Goal: Task Accomplishment & Management: Complete application form

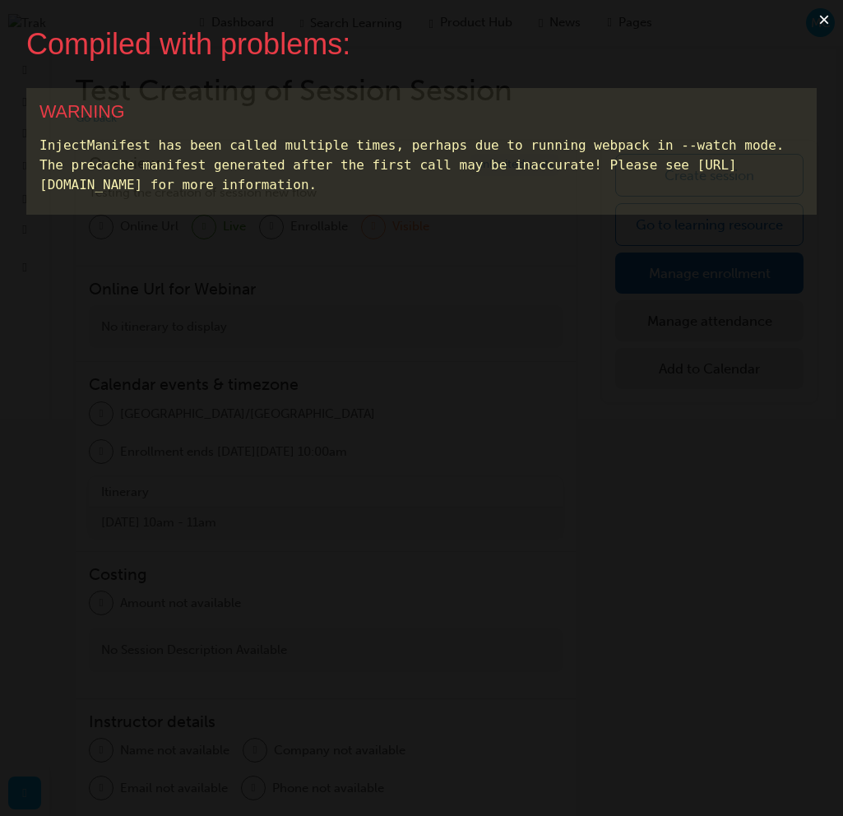
click at [833, 17] on button "×" at bounding box center [824, 19] width 38 height 39
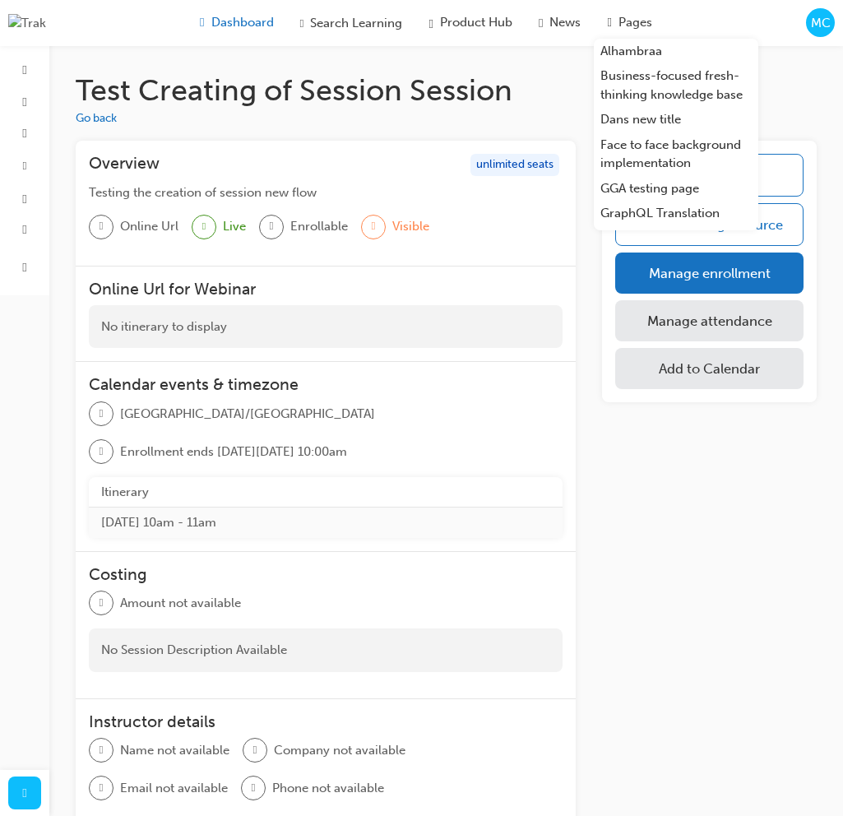
click at [225, 28] on span "Dashboard" at bounding box center [242, 22] width 63 height 19
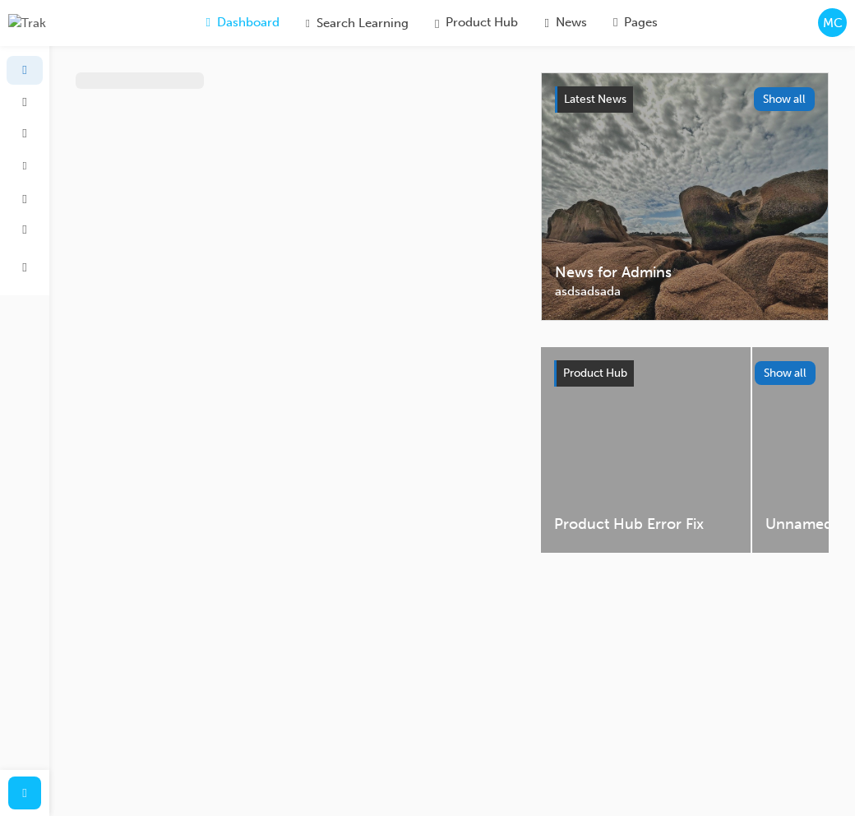
click at [841, 15] on span "MC" at bounding box center [833, 23] width 20 height 19
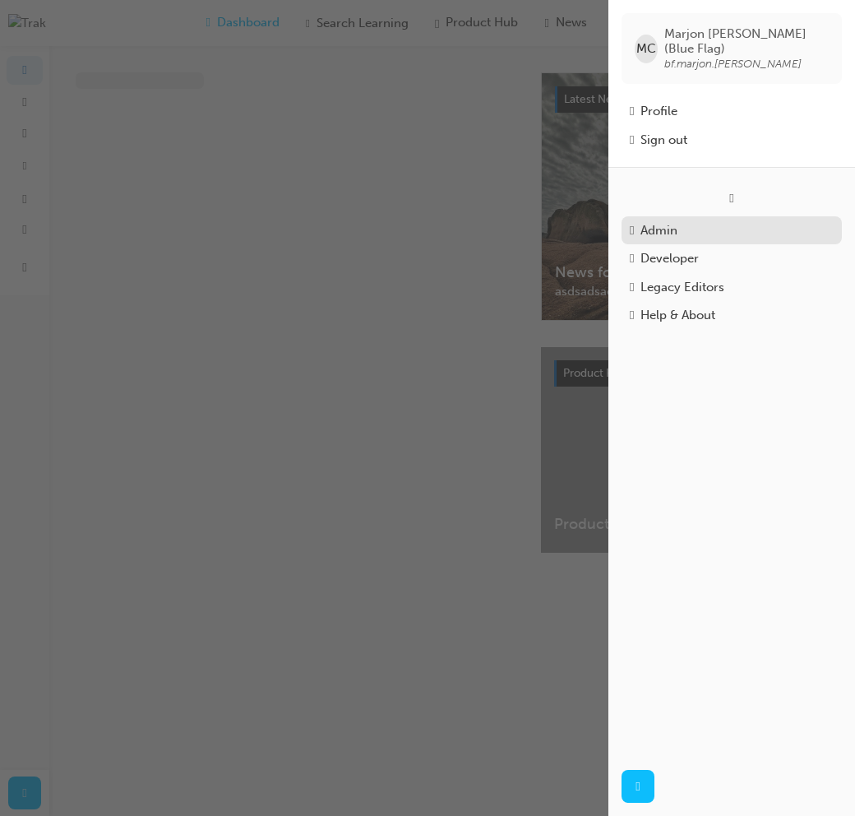
click at [710, 229] on div "Admin" at bounding box center [732, 230] width 204 height 19
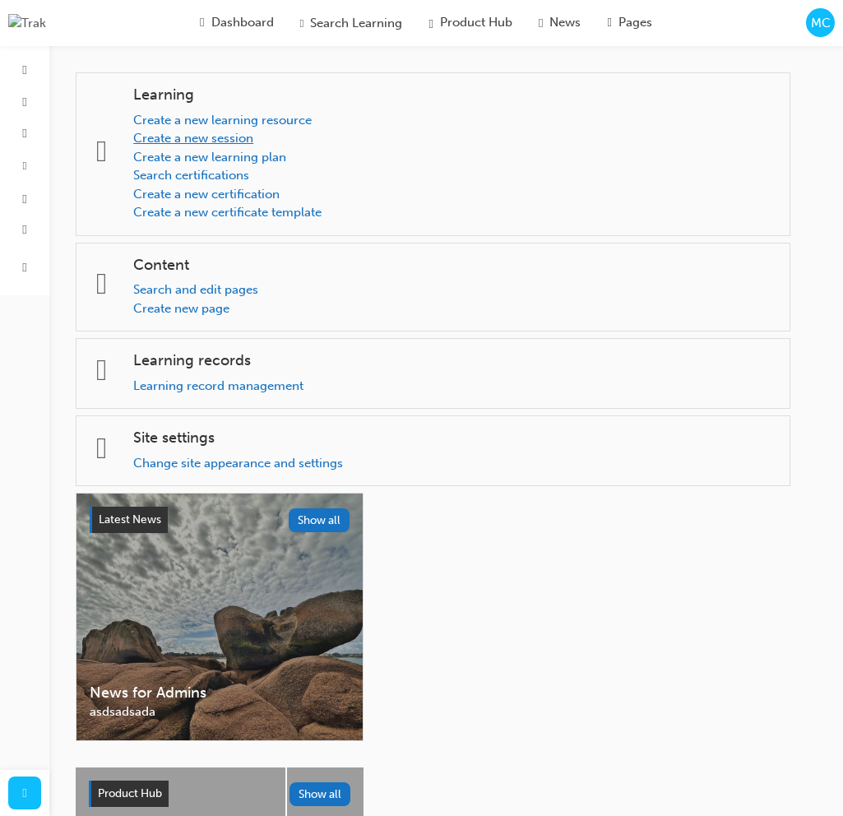
click at [249, 142] on link "Create a new session" at bounding box center [193, 138] width 120 height 15
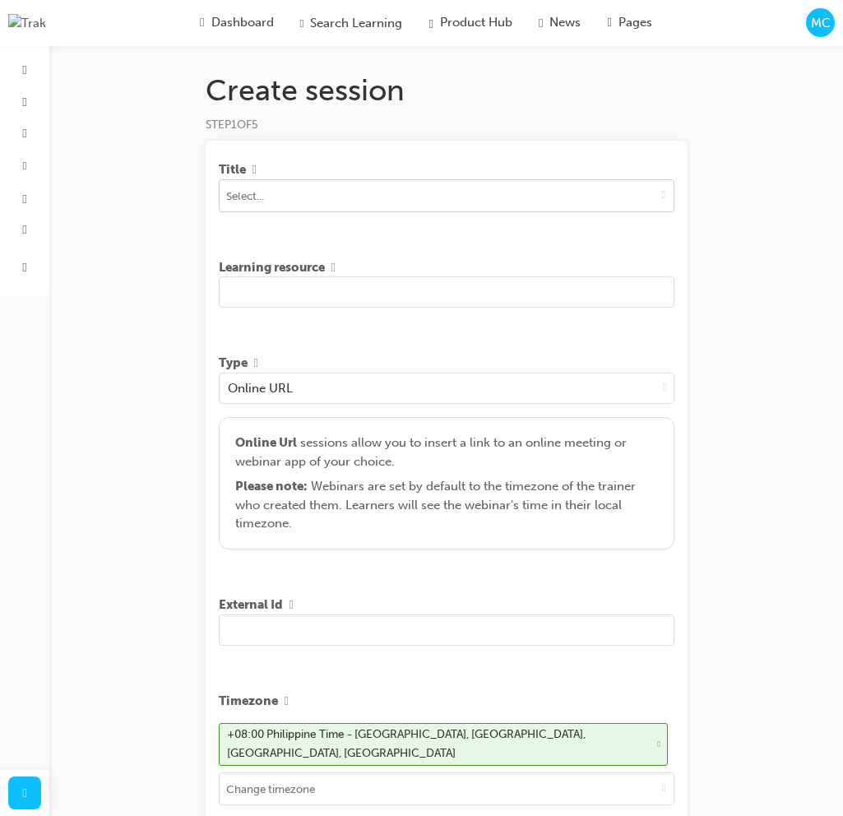
click at [425, 198] on input at bounding box center [447, 195] width 454 height 31
type input "Car"
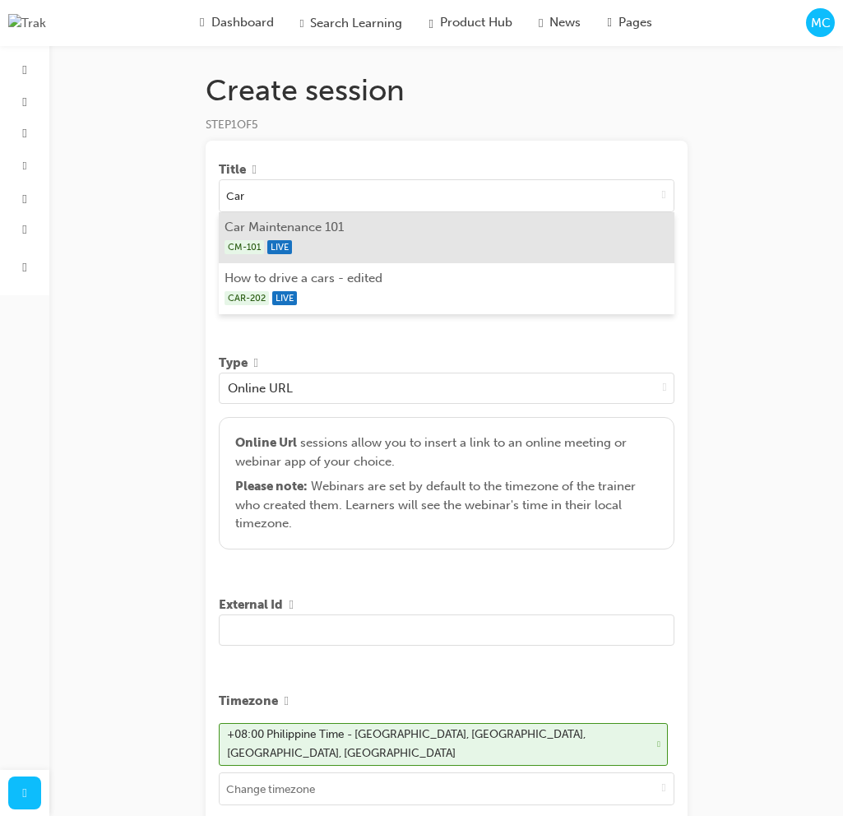
click at [371, 239] on div "CM-101 LIVE" at bounding box center [446, 247] width 443 height 21
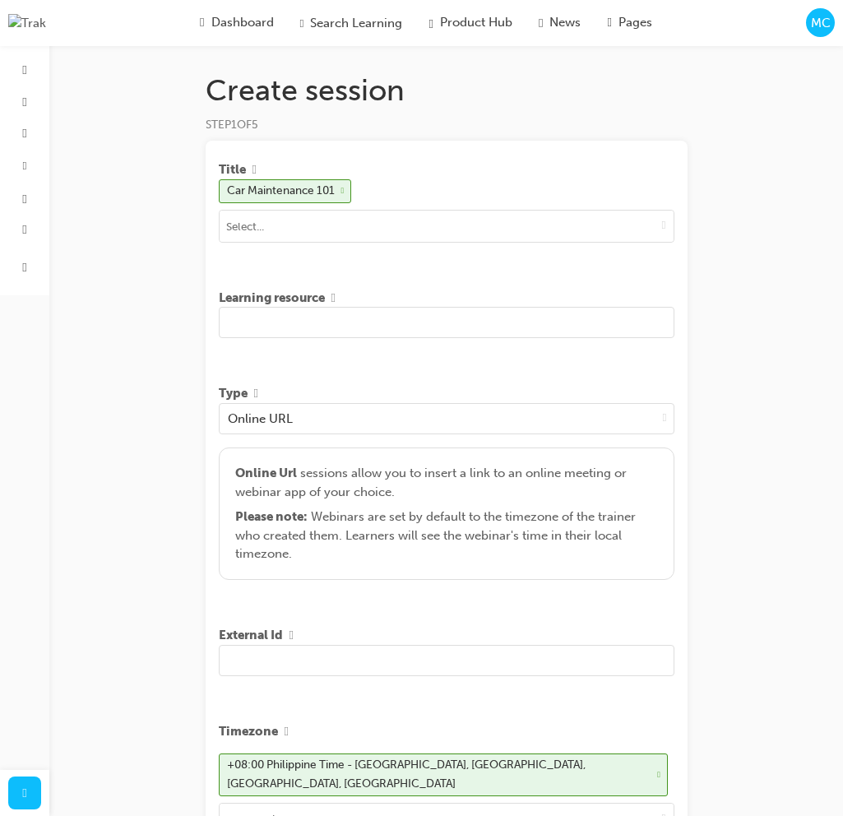
click at [361, 327] on input "text" at bounding box center [447, 322] width 456 height 31
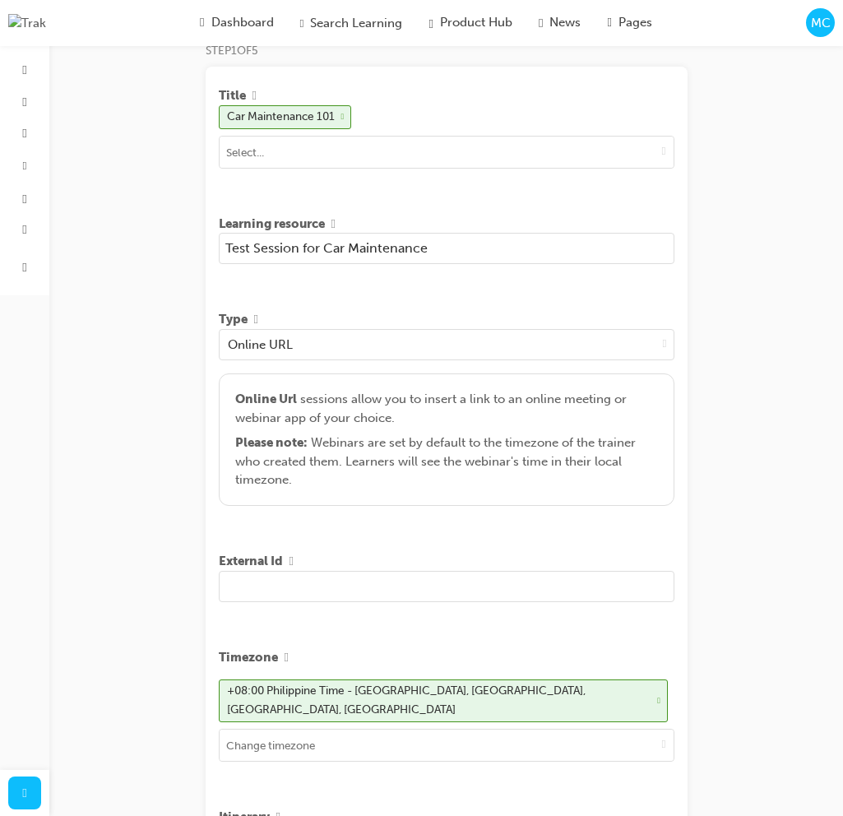
scroll to position [429, 0]
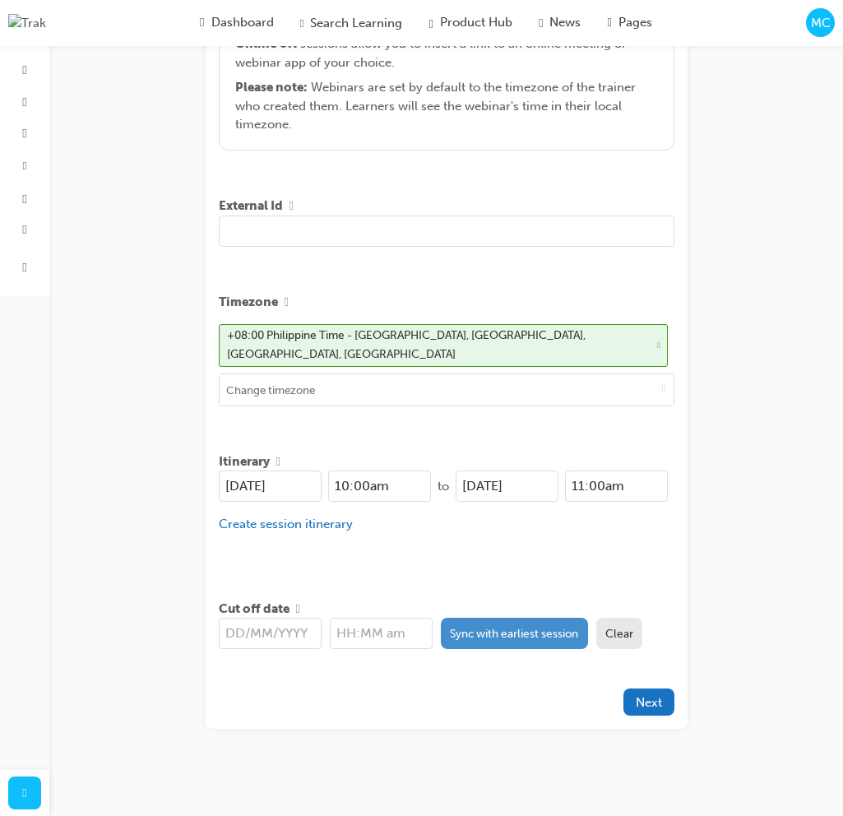
type input "Test Session for Car Maintenance"
click at [502, 632] on button "Sync with earliest session" at bounding box center [514, 633] width 147 height 31
type input "26/08/2025"
type input "10:00am"
click at [640, 702] on button "Next" at bounding box center [648, 701] width 51 height 27
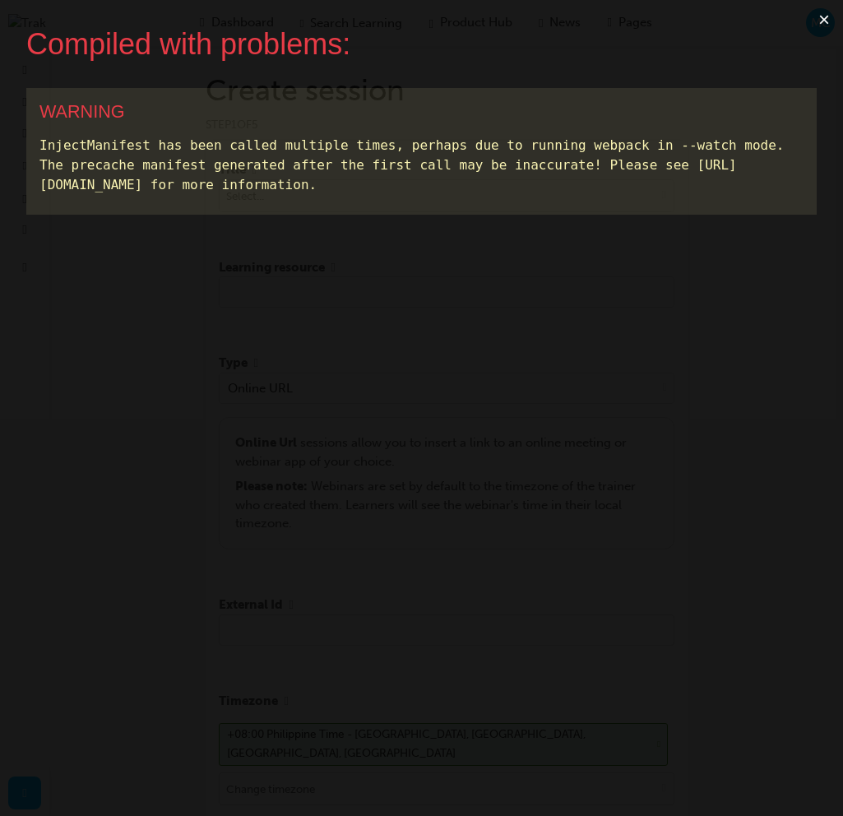
scroll to position [0, 0]
click at [840, 19] on button "×" at bounding box center [824, 19] width 38 height 39
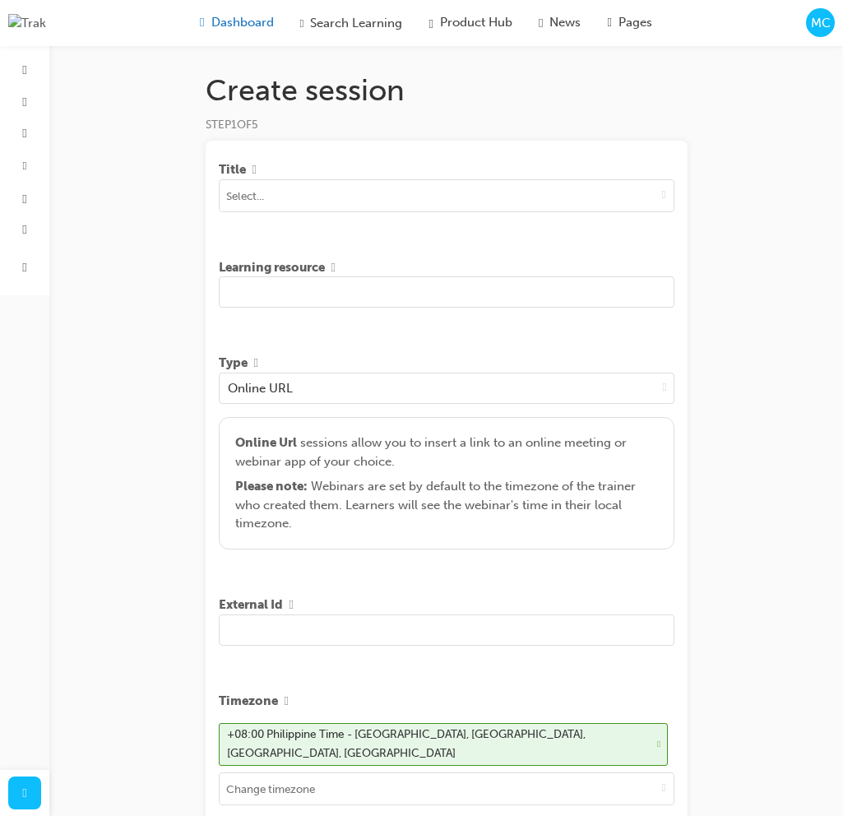
click at [211, 15] on span "Dashboard" at bounding box center [242, 22] width 63 height 19
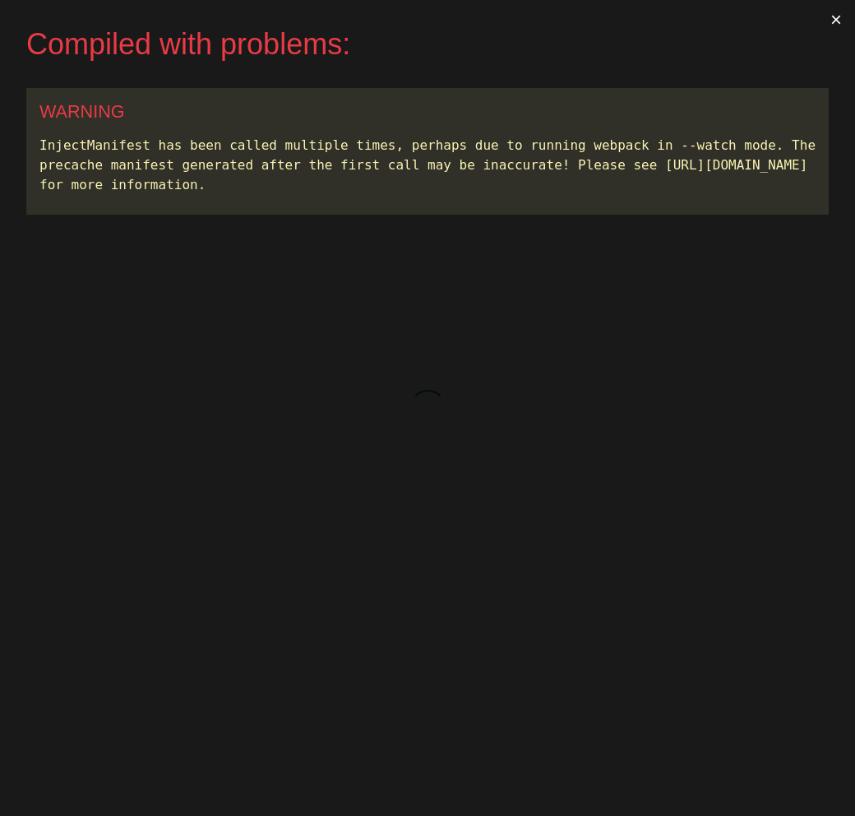
click at [839, 16] on button "×" at bounding box center [837, 19] width 38 height 39
click at [837, 18] on button "×" at bounding box center [837, 19] width 38 height 39
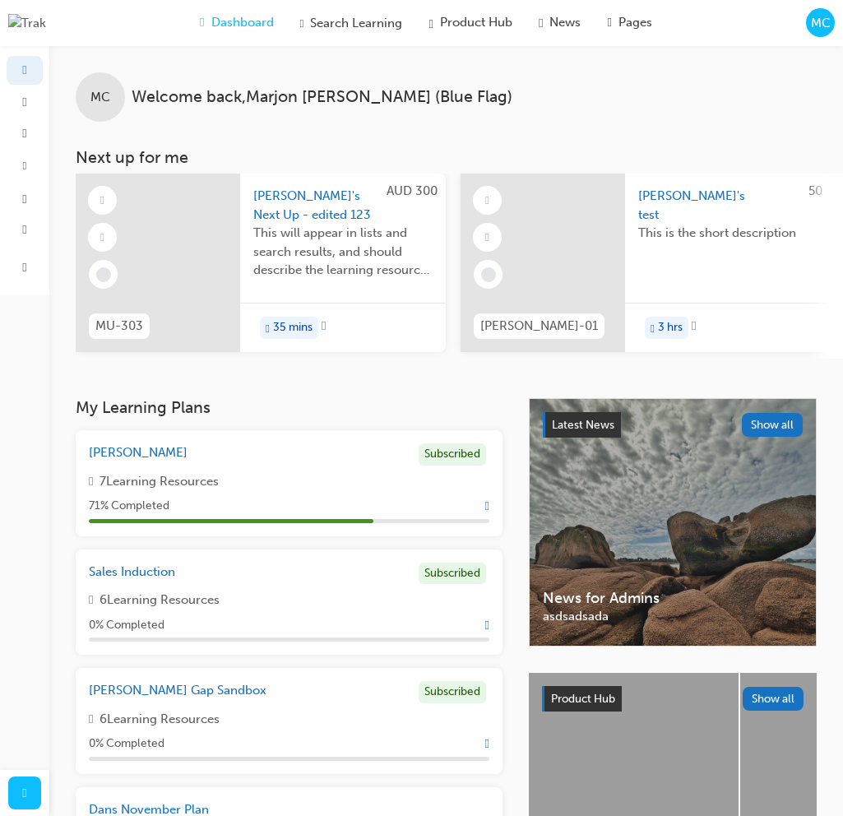
click at [817, 26] on span "MC" at bounding box center [821, 23] width 20 height 19
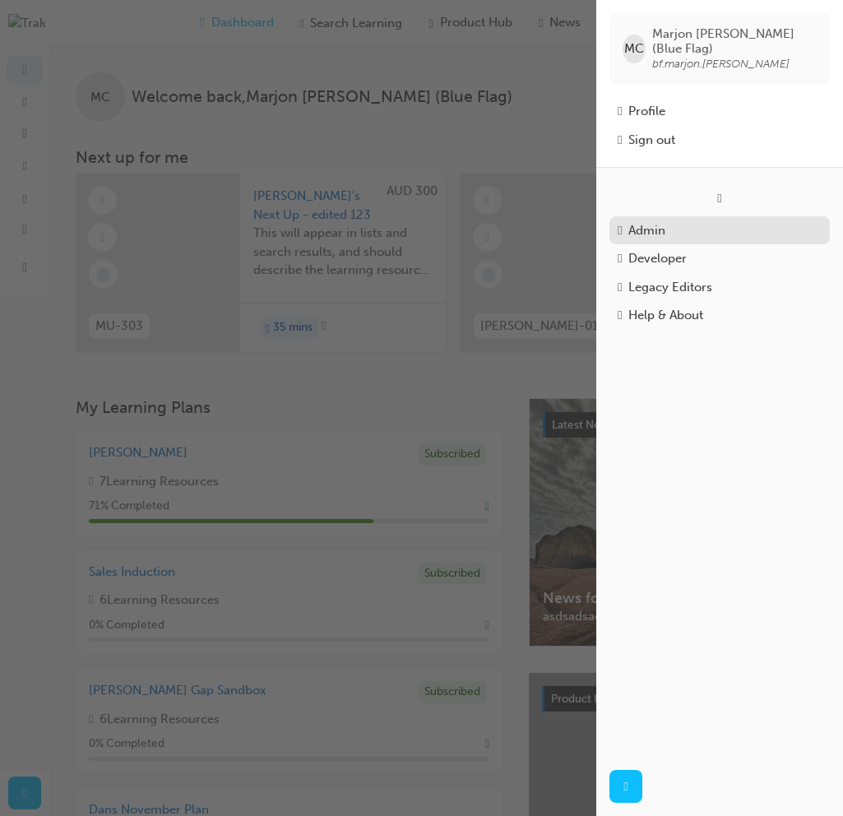
click at [664, 223] on div "Admin" at bounding box center [646, 230] width 37 height 19
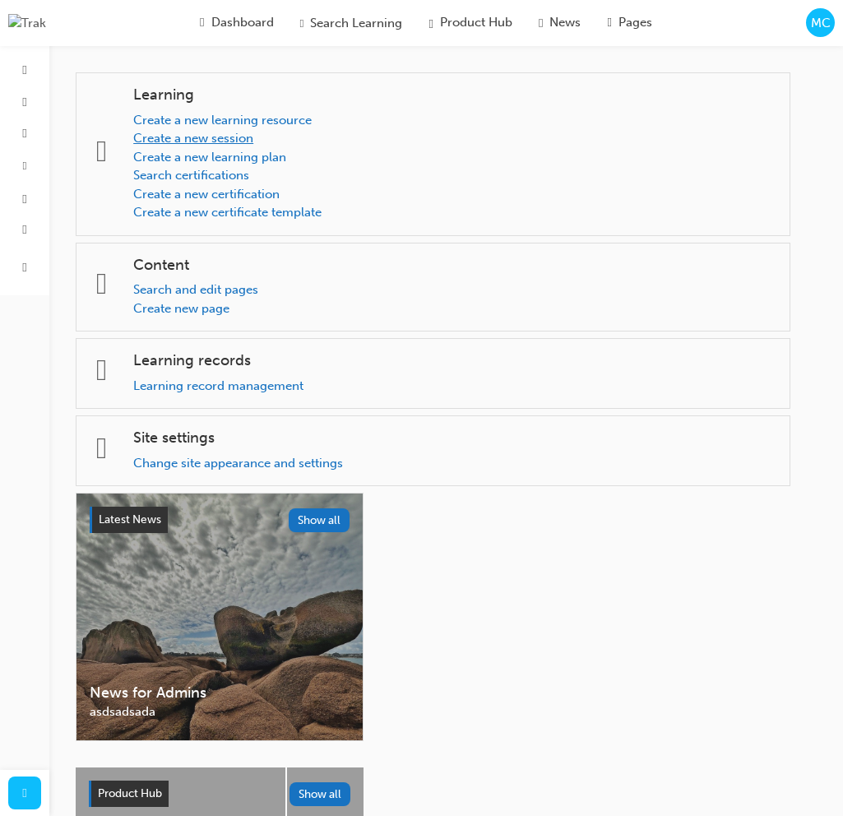
click at [239, 138] on link "Create a new session" at bounding box center [193, 138] width 120 height 15
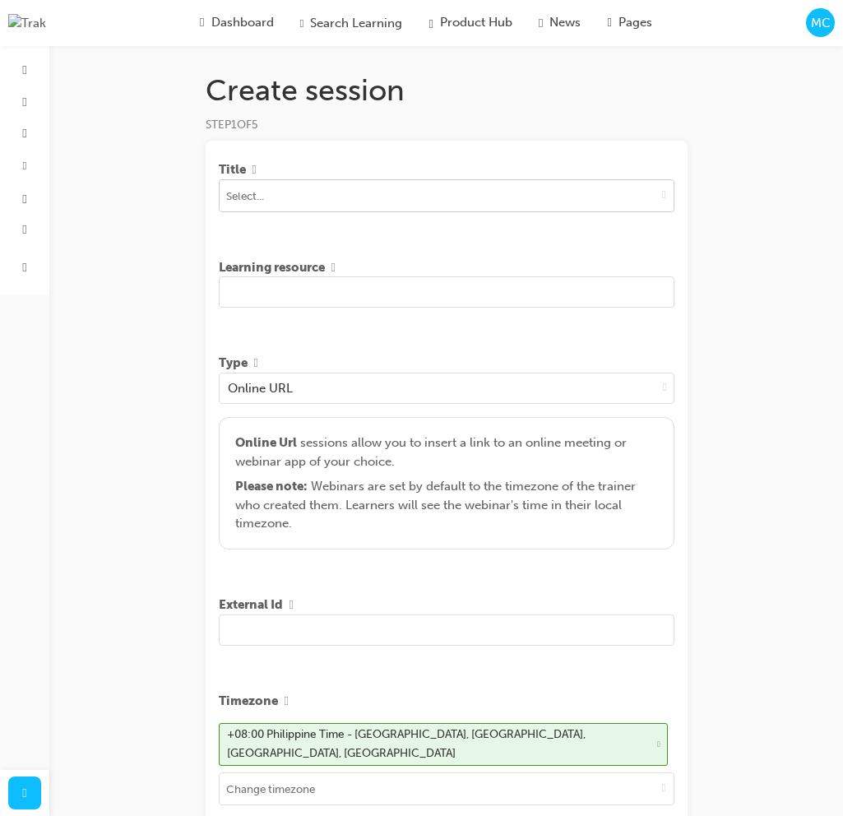
click at [374, 189] on input at bounding box center [447, 195] width 454 height 31
type input "Car"
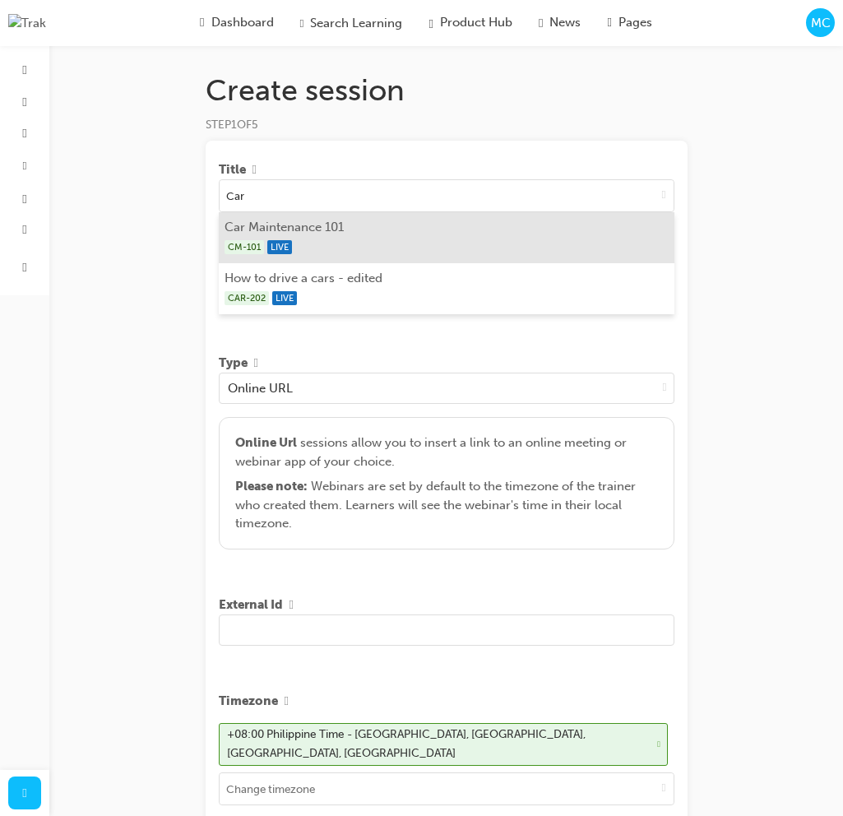
click at [358, 234] on li "Car Maintenance 101 CM-101 LIVE" at bounding box center [447, 237] width 456 height 51
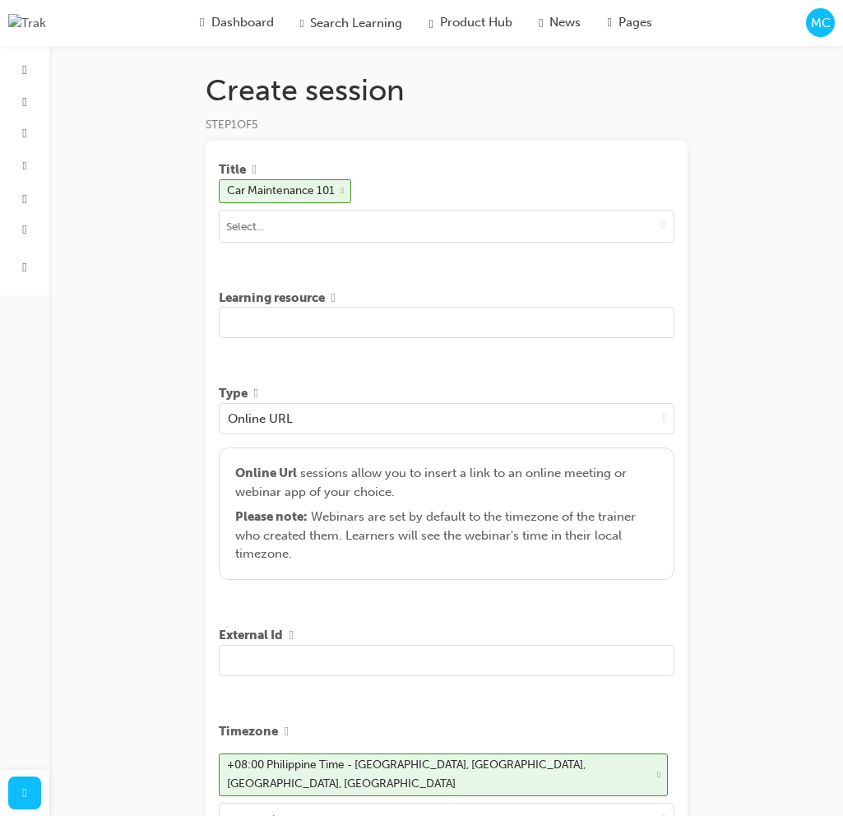
click at [383, 329] on input "text" at bounding box center [447, 322] width 456 height 31
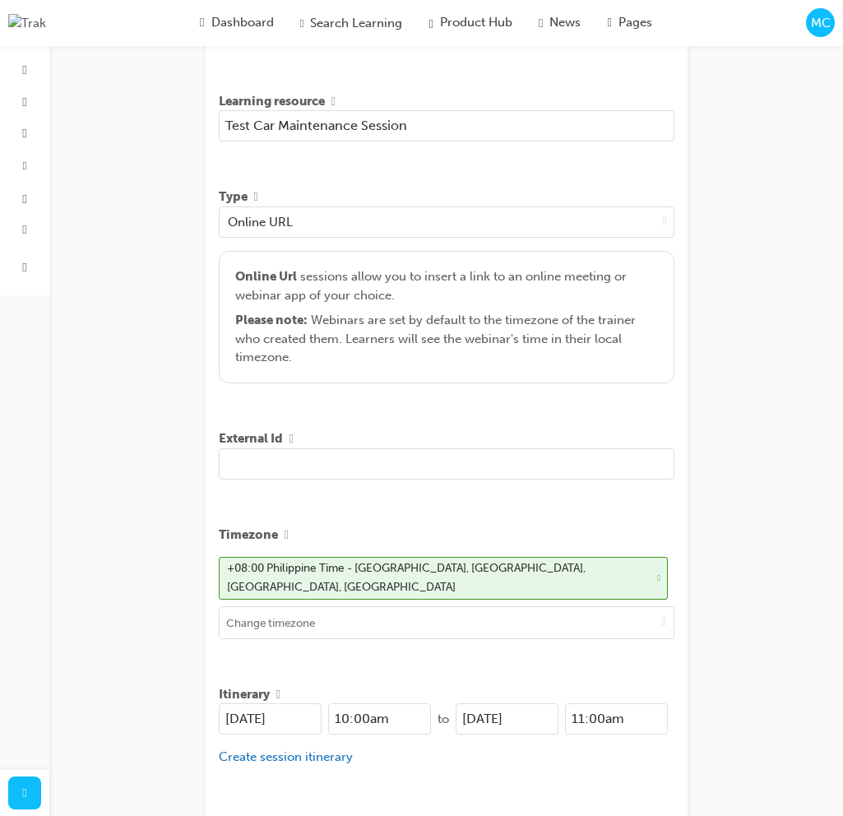
scroll to position [429, 0]
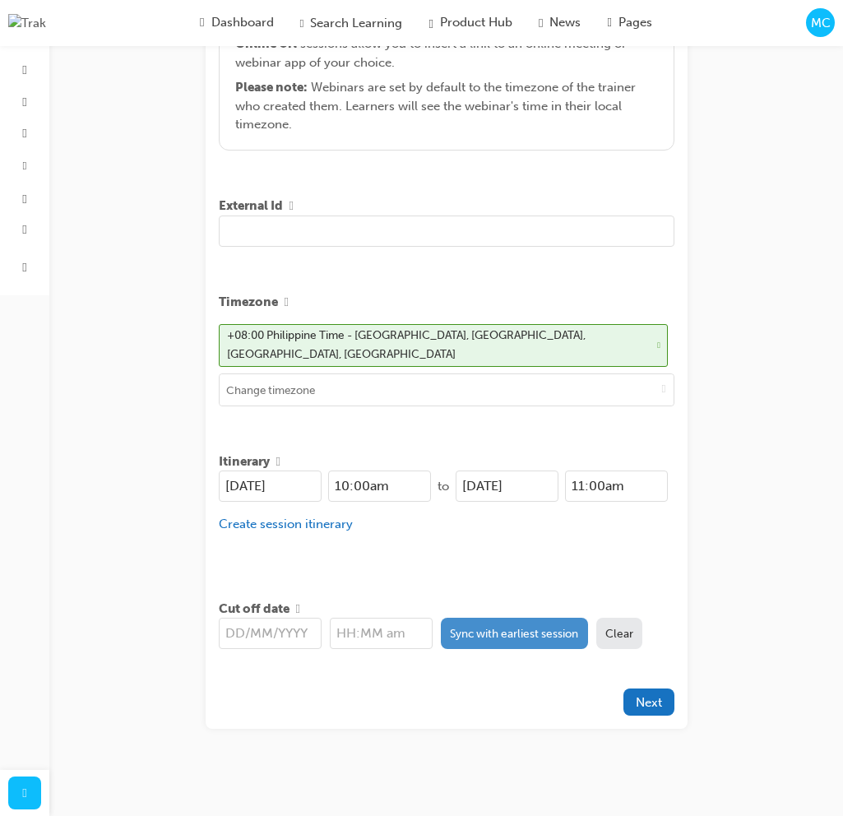
type input "Test Car Maintenance Session"
click at [493, 628] on button "Sync with earliest session" at bounding box center [514, 633] width 147 height 31
type input "26/08/2025"
type input "10:00am"
click at [639, 695] on span "Next" at bounding box center [649, 702] width 26 height 15
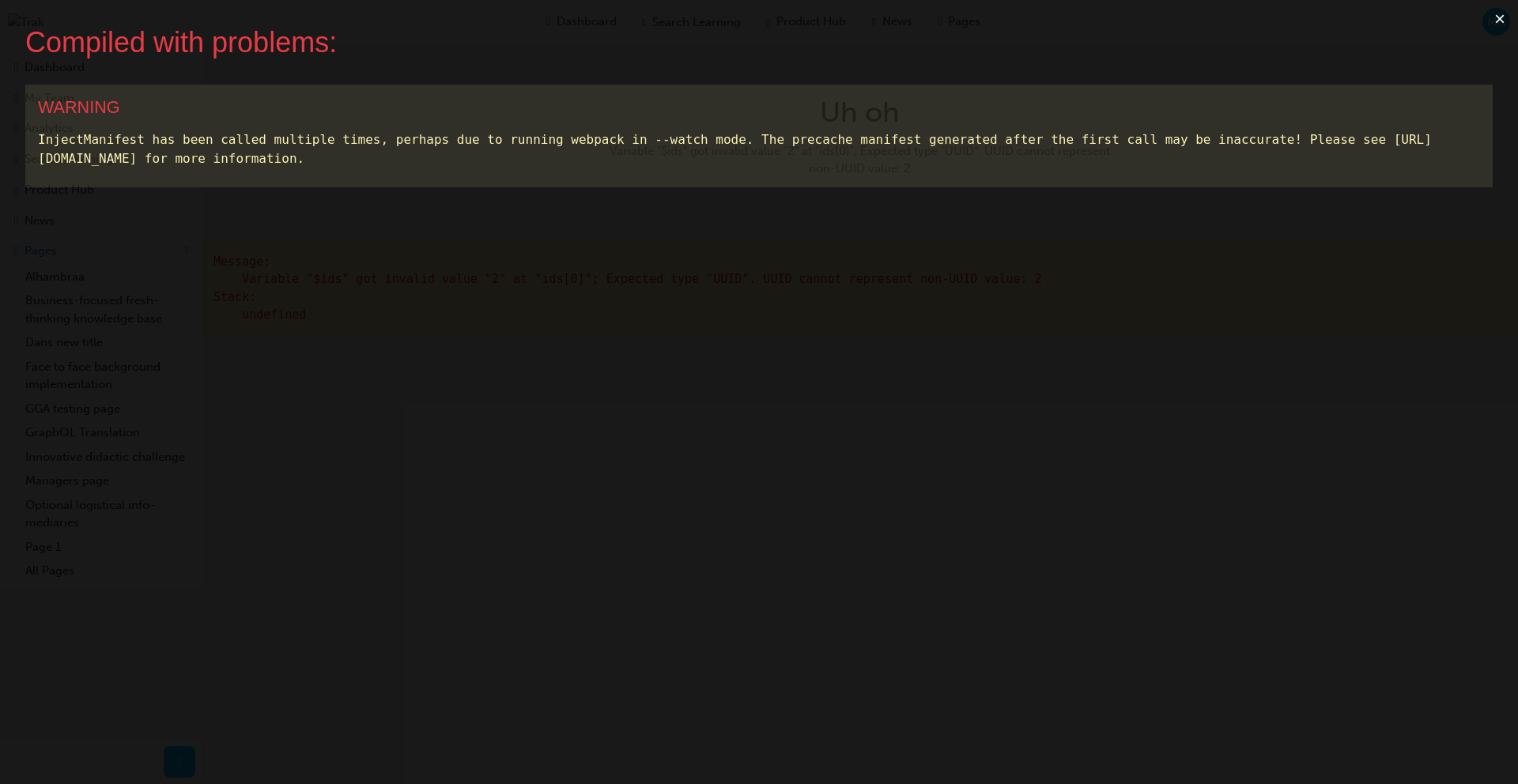
click at [822, 29] on button "×" at bounding box center [1500, 18] width 37 height 37
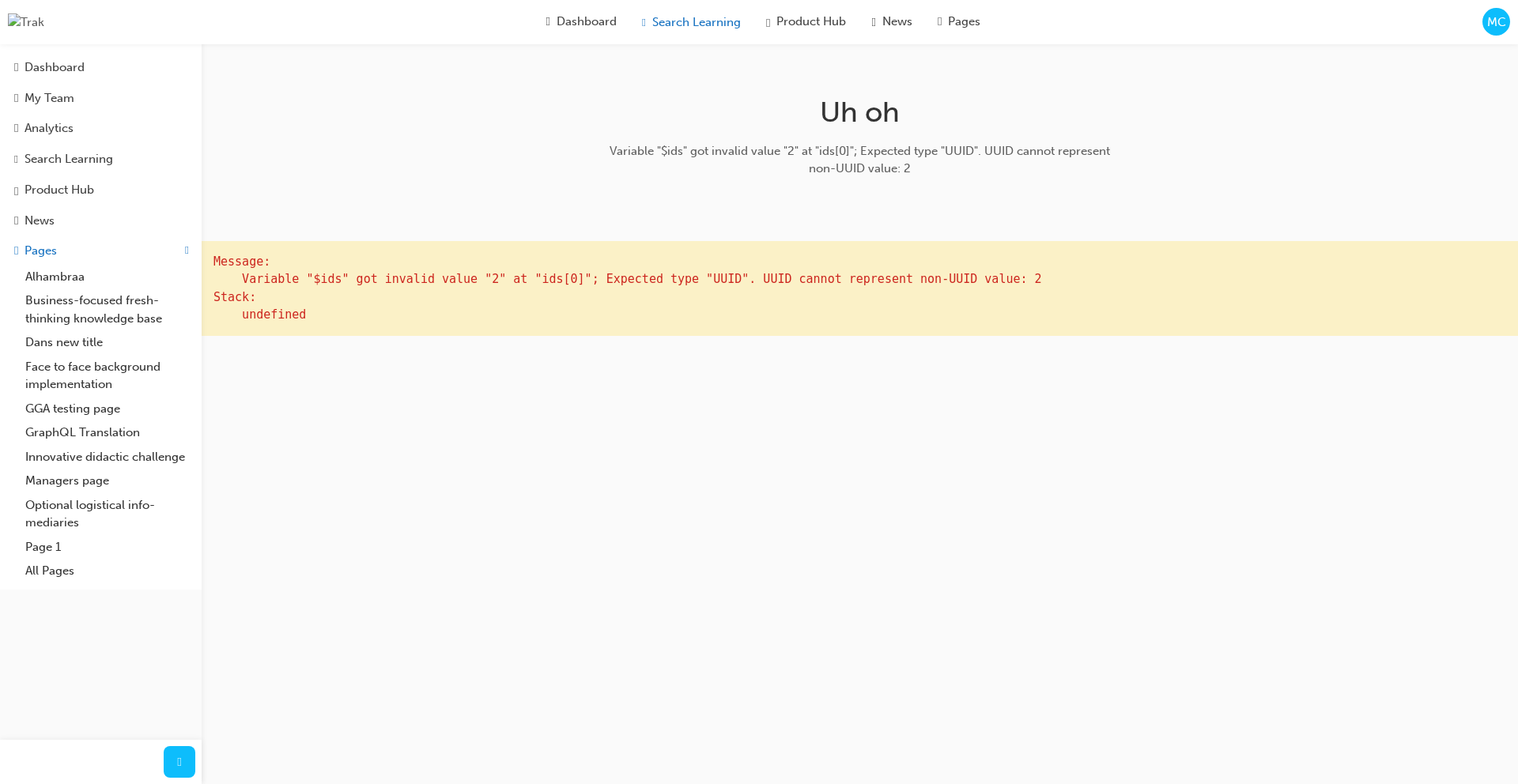
click at [657, 22] on span "Search Learning" at bounding box center [697, 22] width 88 height 18
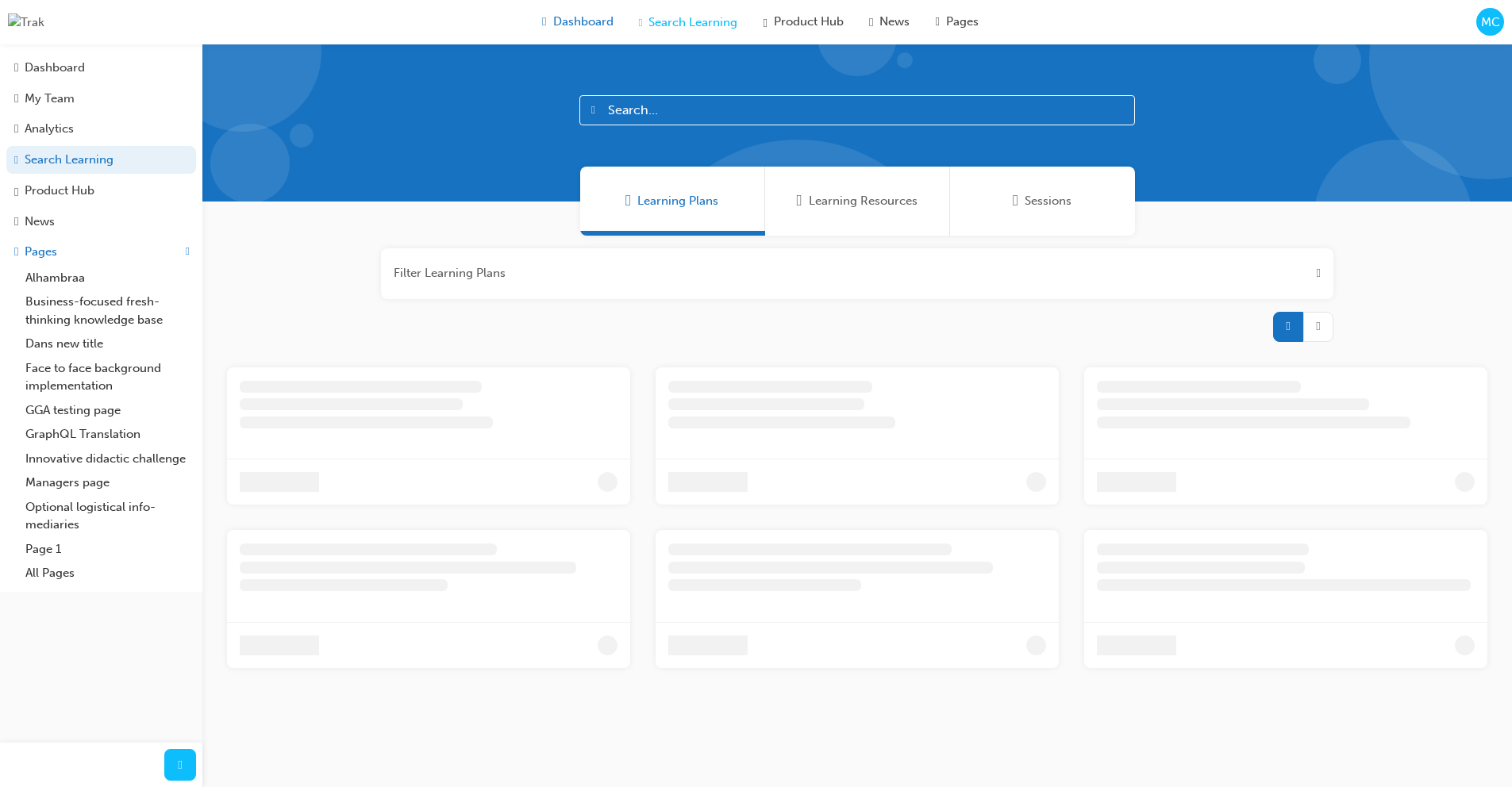
click at [542, 29] on span "guage-icon" at bounding box center [544, 21] width 4 height 18
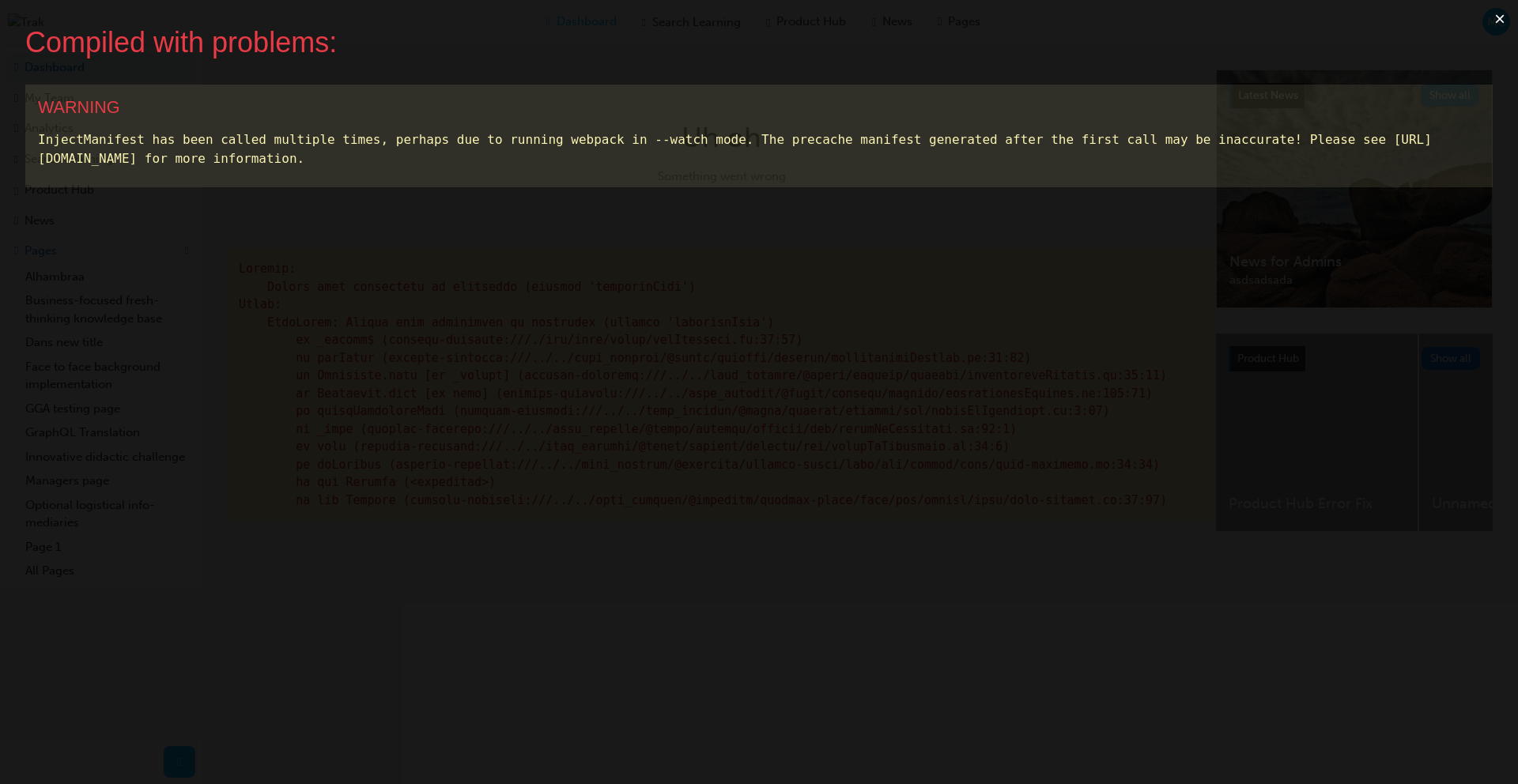
click at [822, 20] on button "×" at bounding box center [1500, 18] width 37 height 37
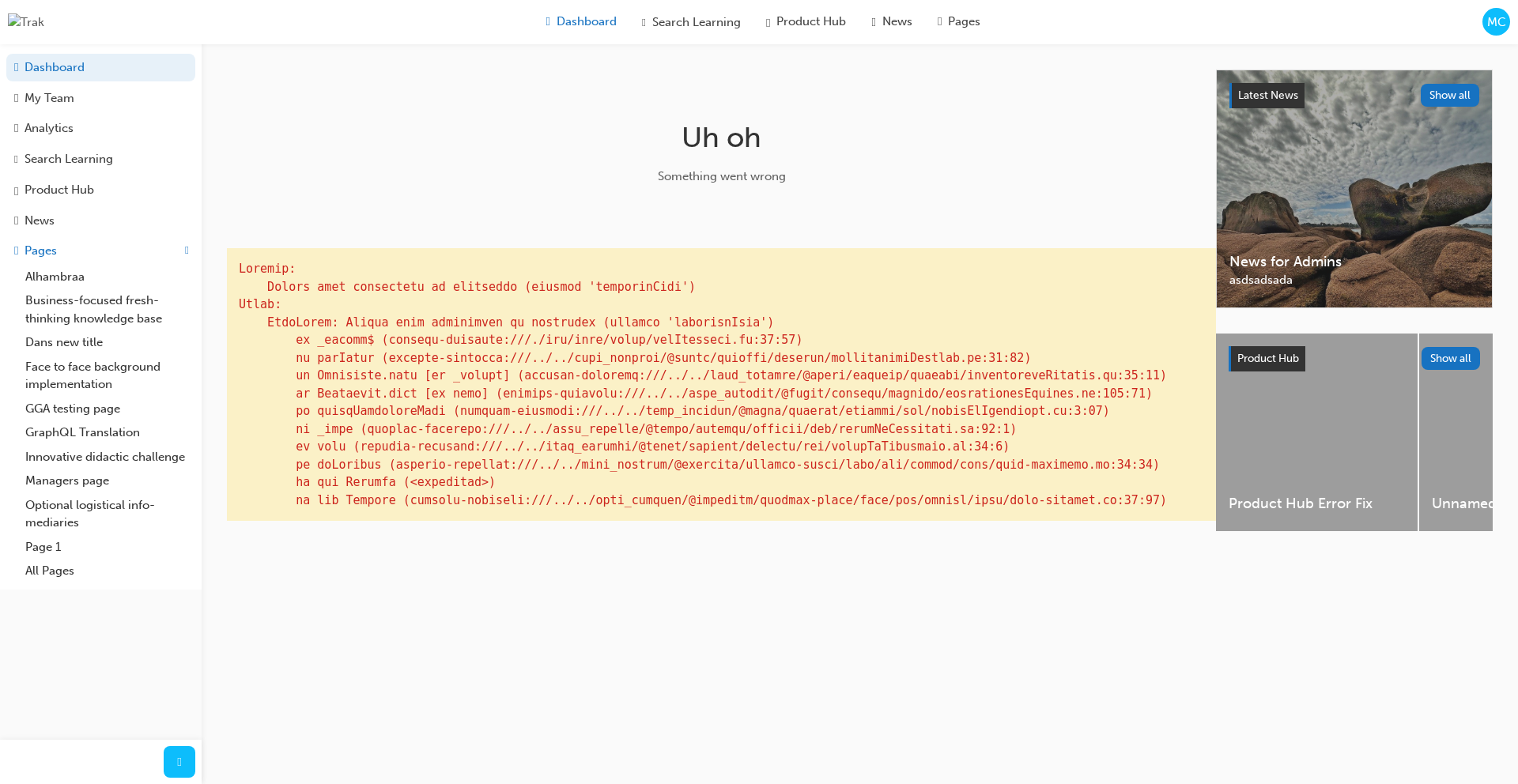
click at [566, 32] on div "Dashboard" at bounding box center [582, 22] width 96 height 31
click at [21, 18] on img at bounding box center [26, 22] width 37 height 18
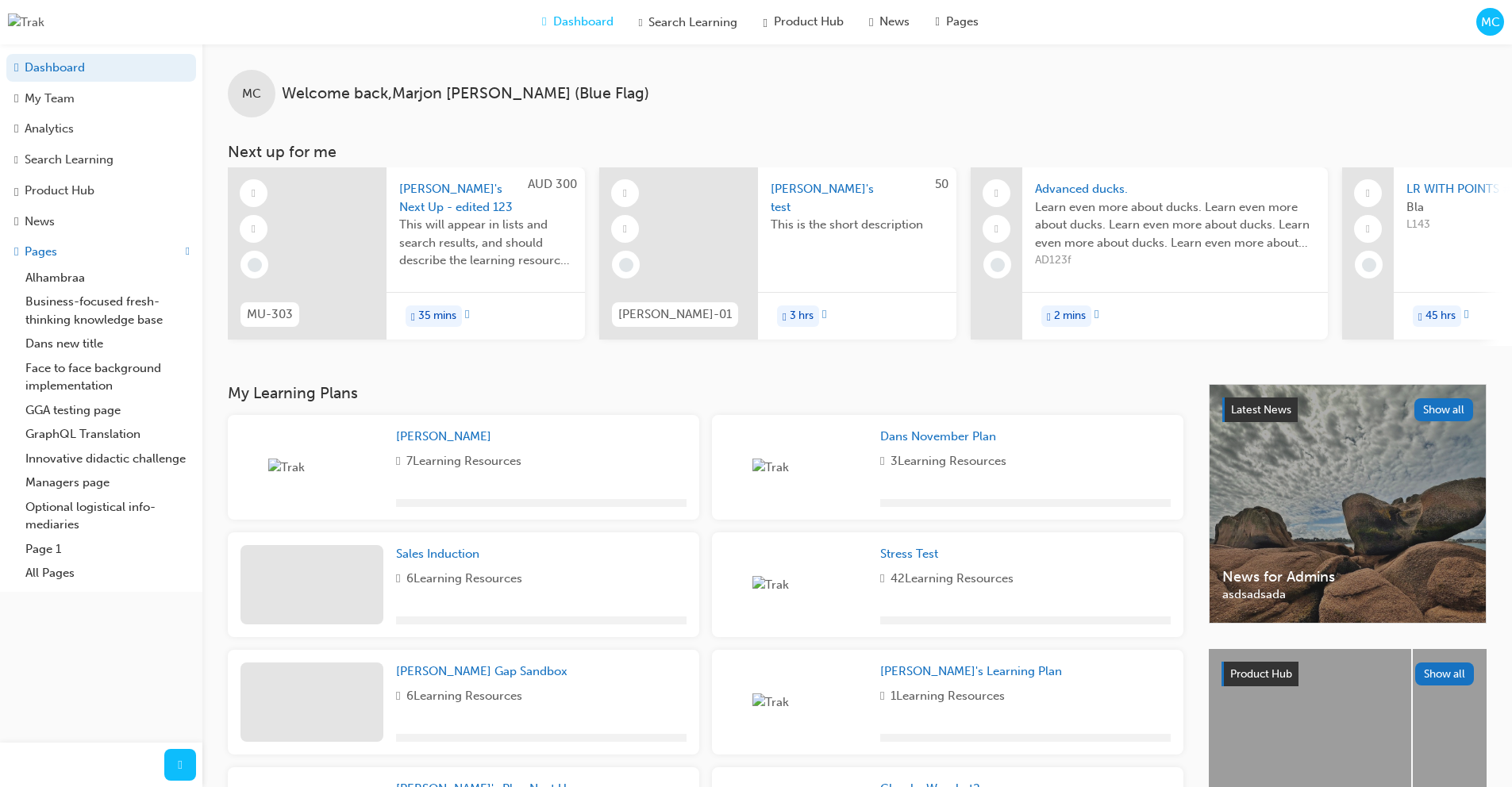
click at [825, 28] on span "MC" at bounding box center [1491, 22] width 19 height 18
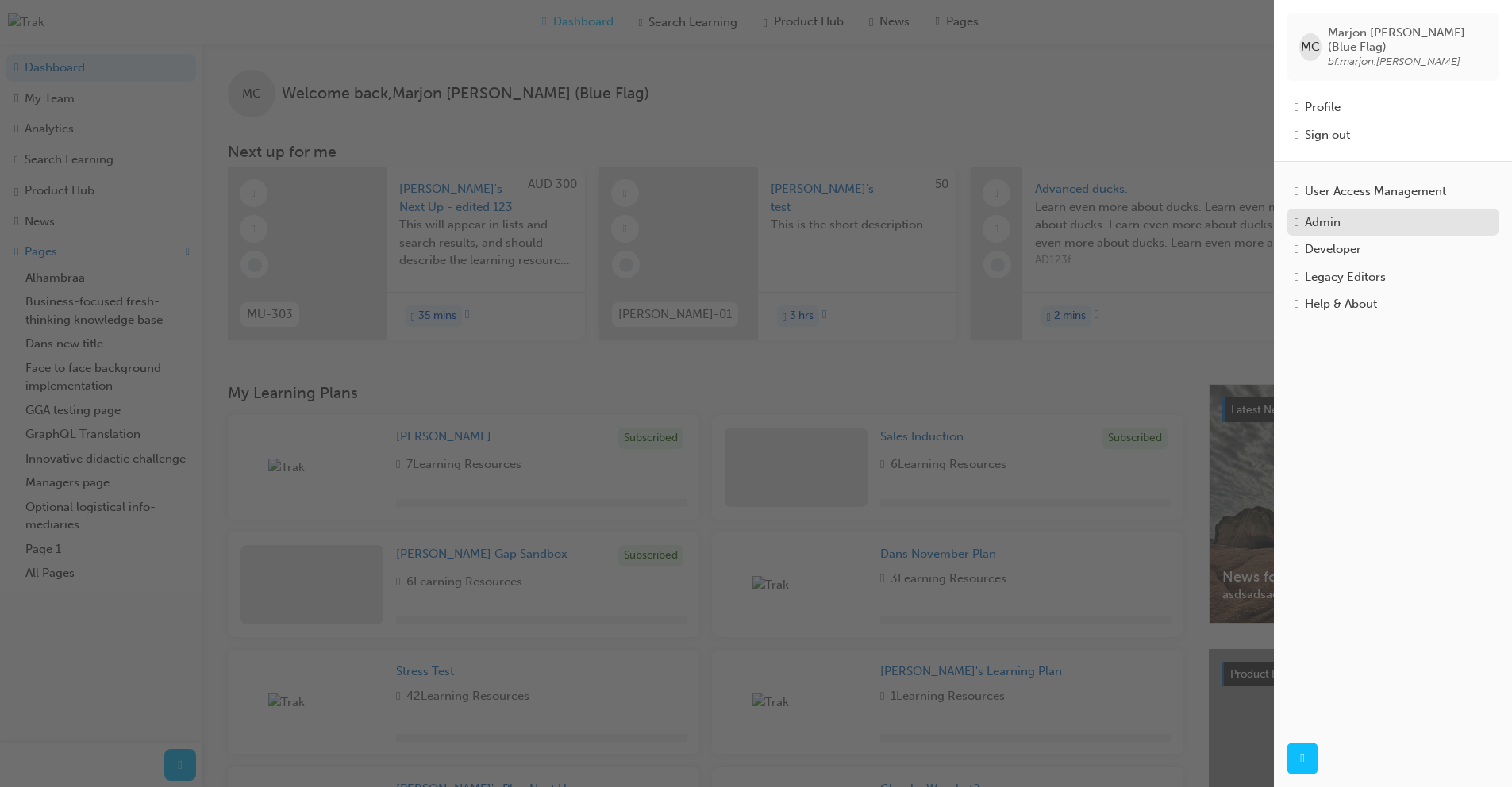
click at [825, 216] on div "Admin" at bounding box center [1392, 222] width 197 height 18
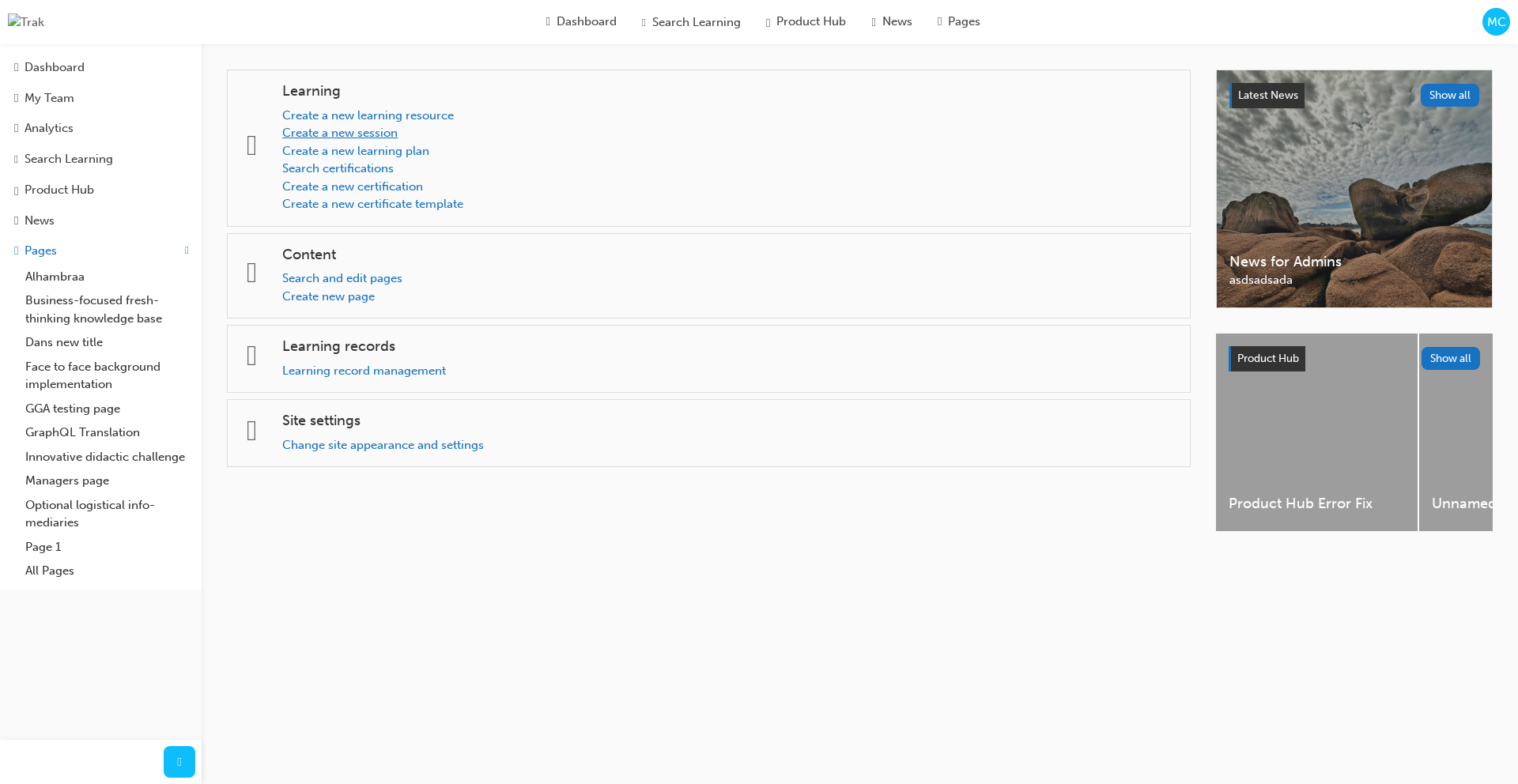
click at [392, 134] on link "Create a new session" at bounding box center [340, 133] width 115 height 14
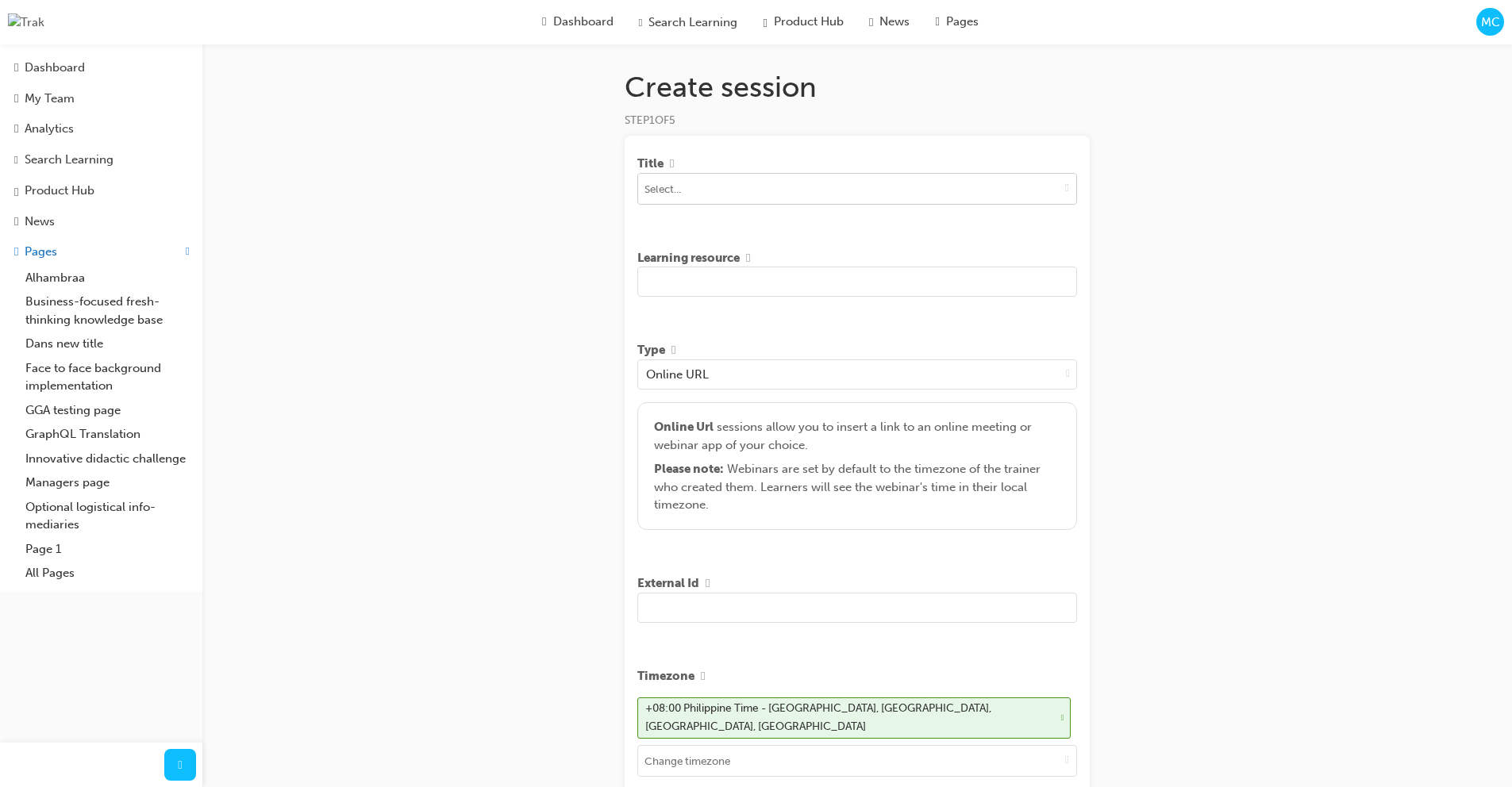
click at [759, 194] on input at bounding box center [857, 188] width 438 height 30
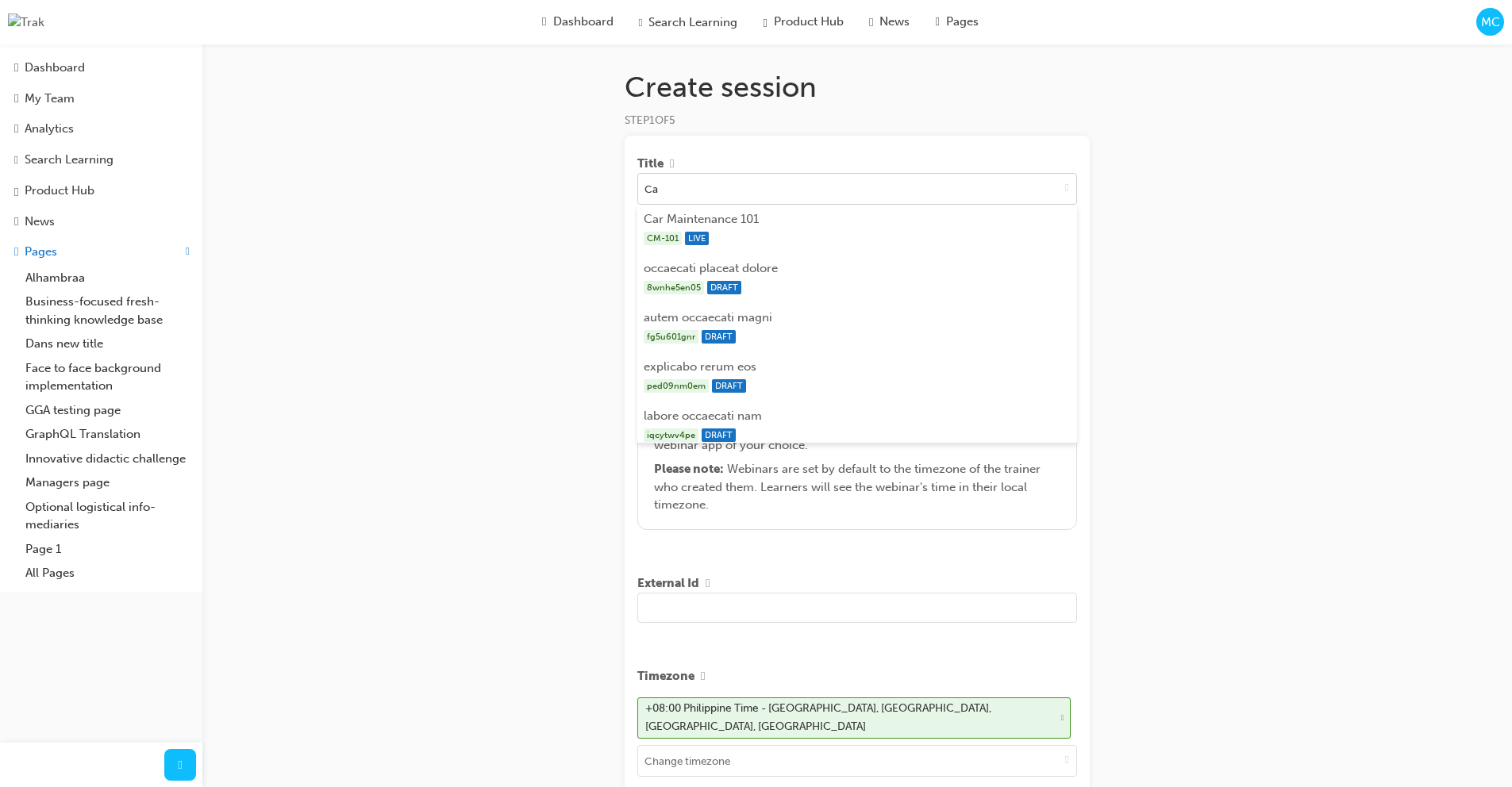
type input "Car"
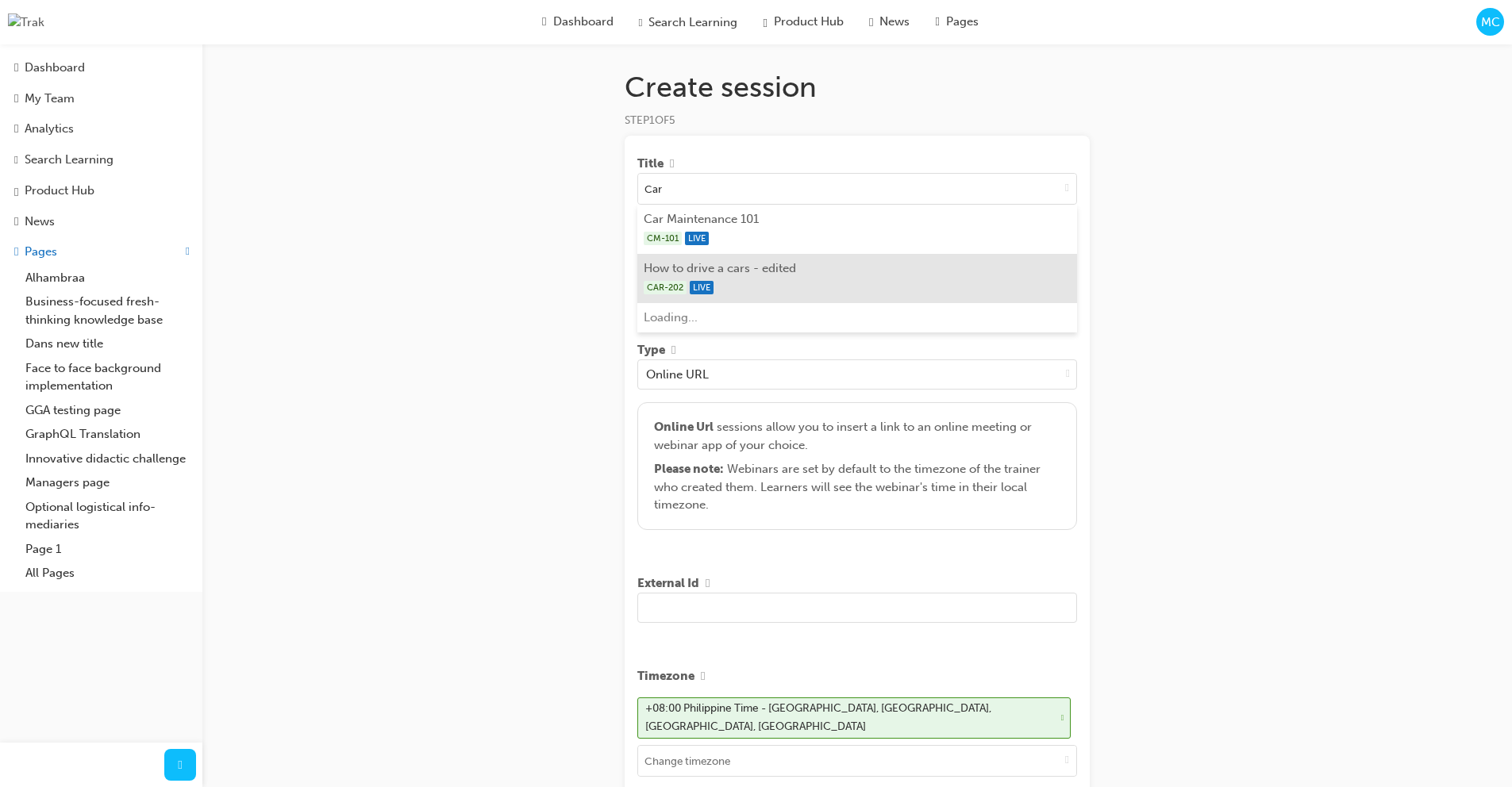
click at [746, 284] on div "CAR-202 LIVE" at bounding box center [857, 287] width 427 height 20
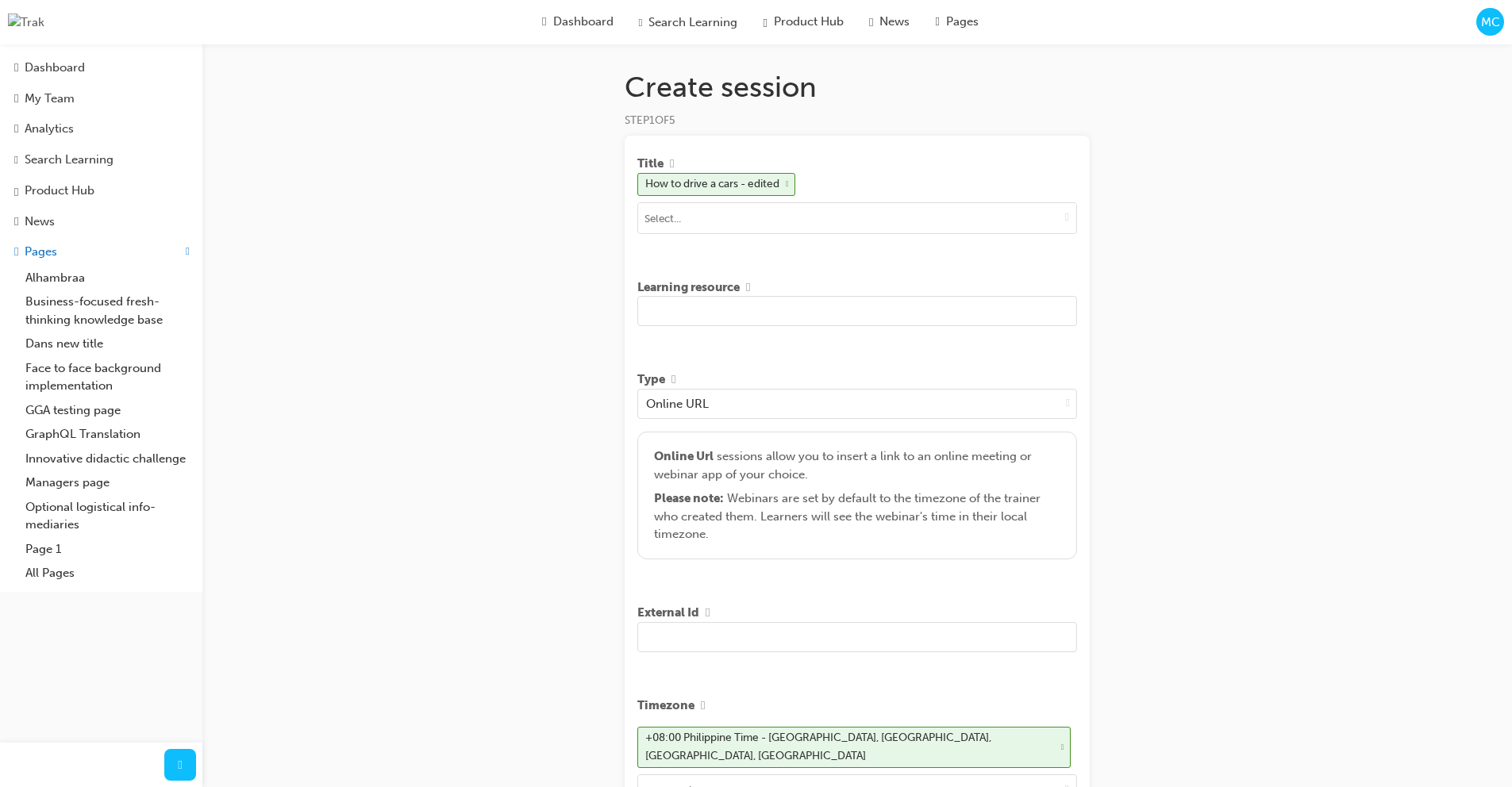
click at [737, 324] on input "text" at bounding box center [857, 311] width 440 height 30
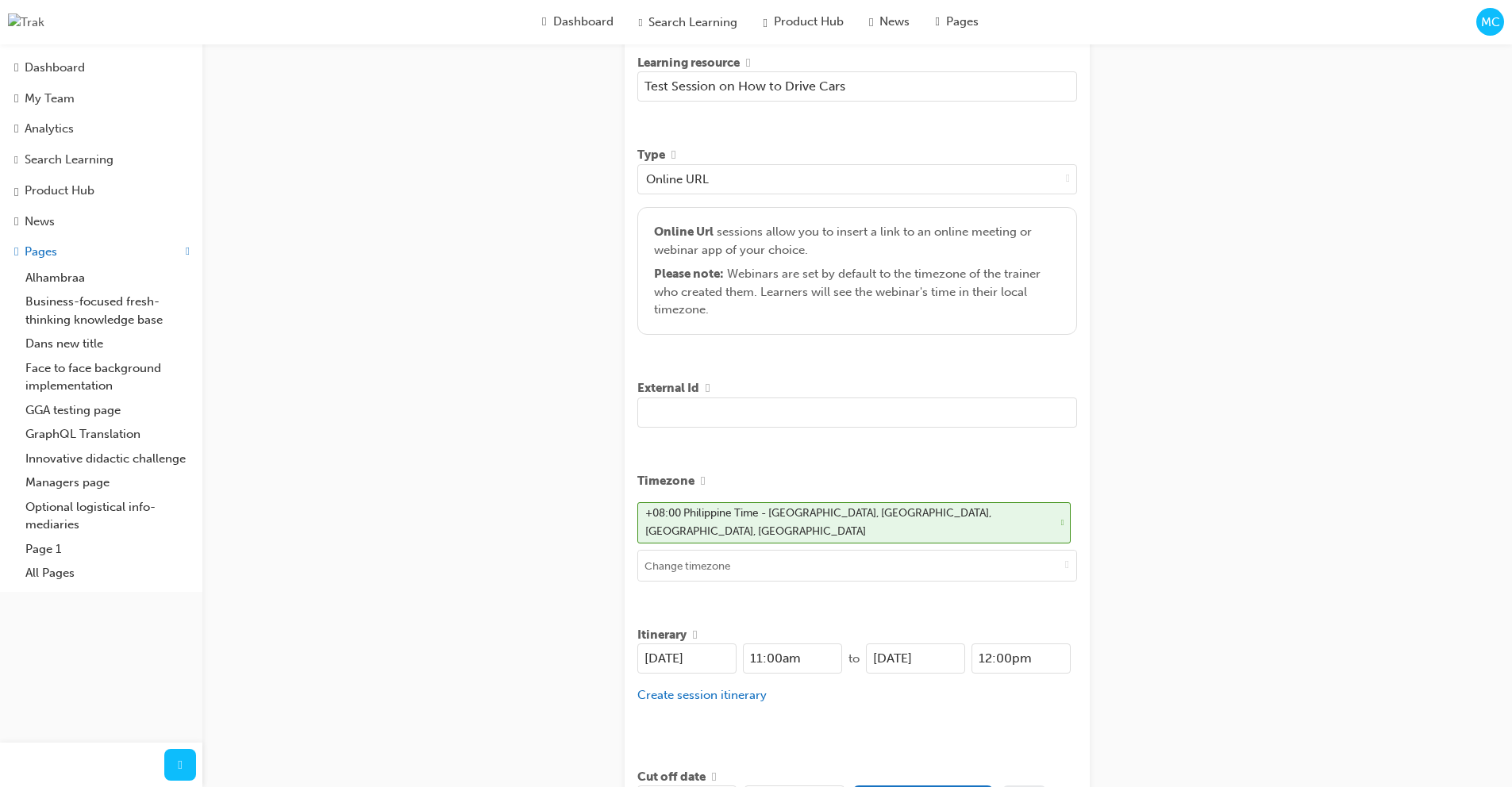
scroll to position [414, 0]
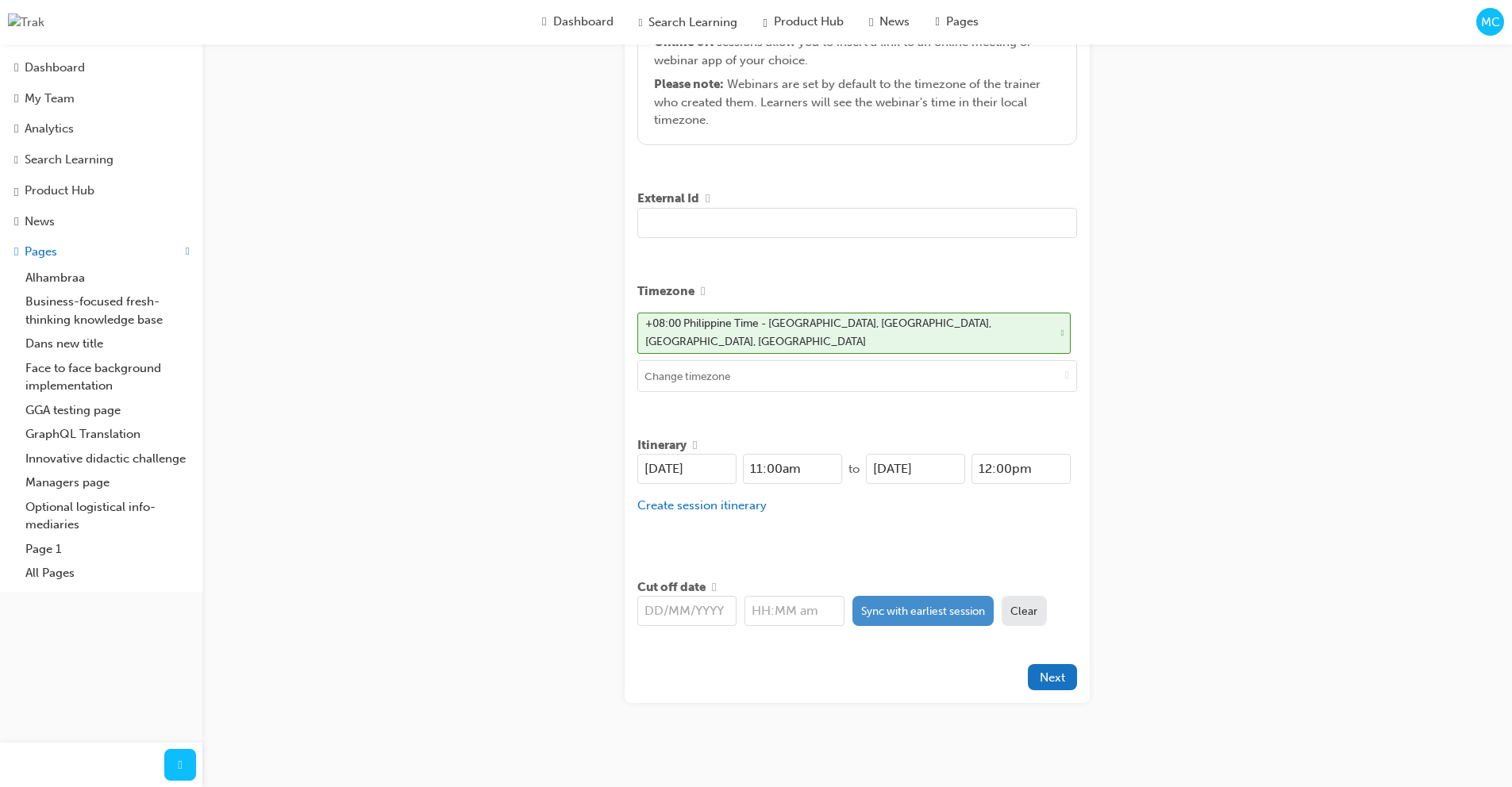
type input "Test Session on How to Drive Cars"
click at [825, 610] on button "Sync with earliest session" at bounding box center [922, 611] width 142 height 30
type input "26/08/2025"
type input "11:00am"
click at [825, 674] on span "Next" at bounding box center [1052, 677] width 25 height 14
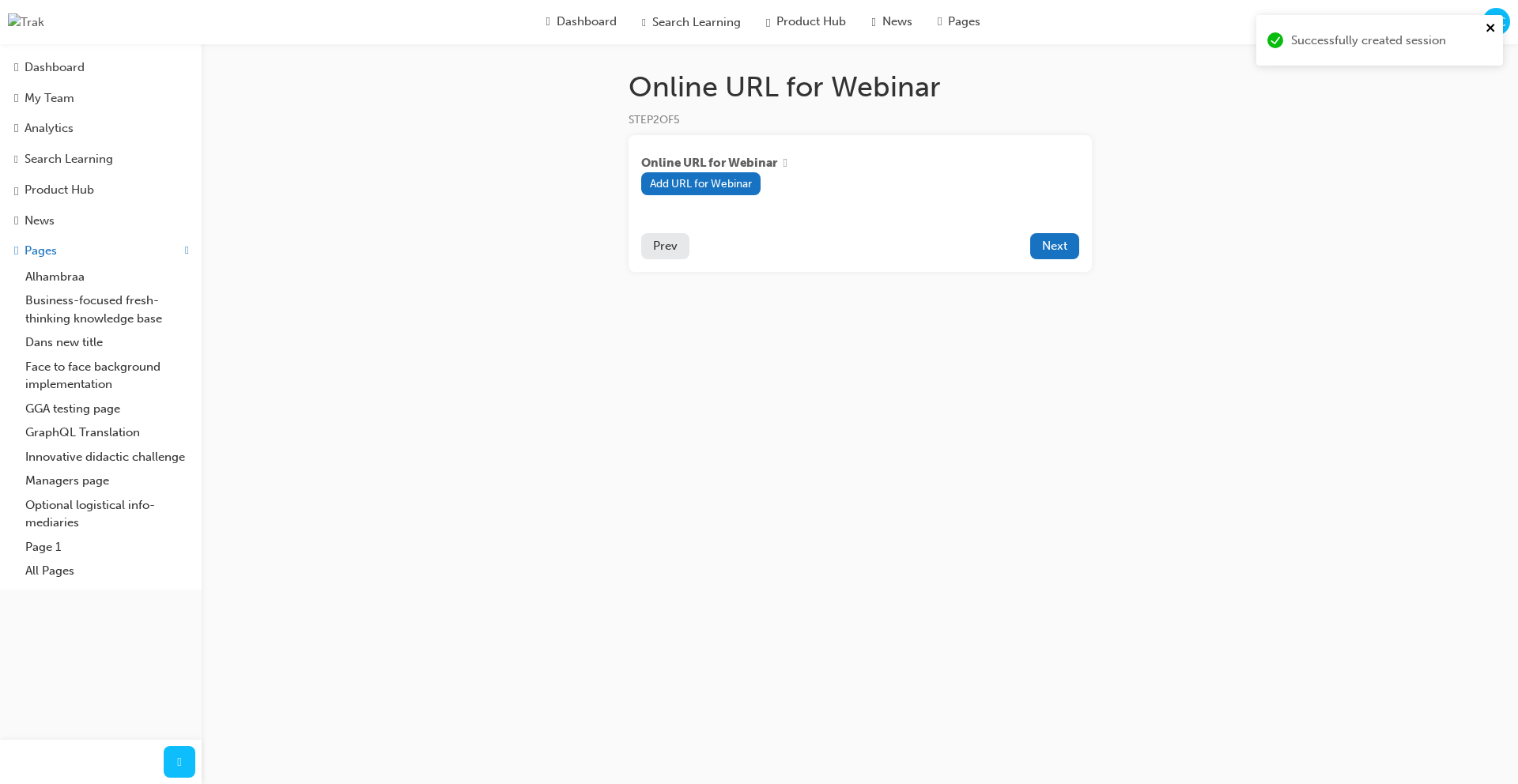
click at [822, 26] on icon "close" at bounding box center [1490, 28] width 8 height 8
click at [822, 251] on span "Next" at bounding box center [1055, 245] width 25 height 14
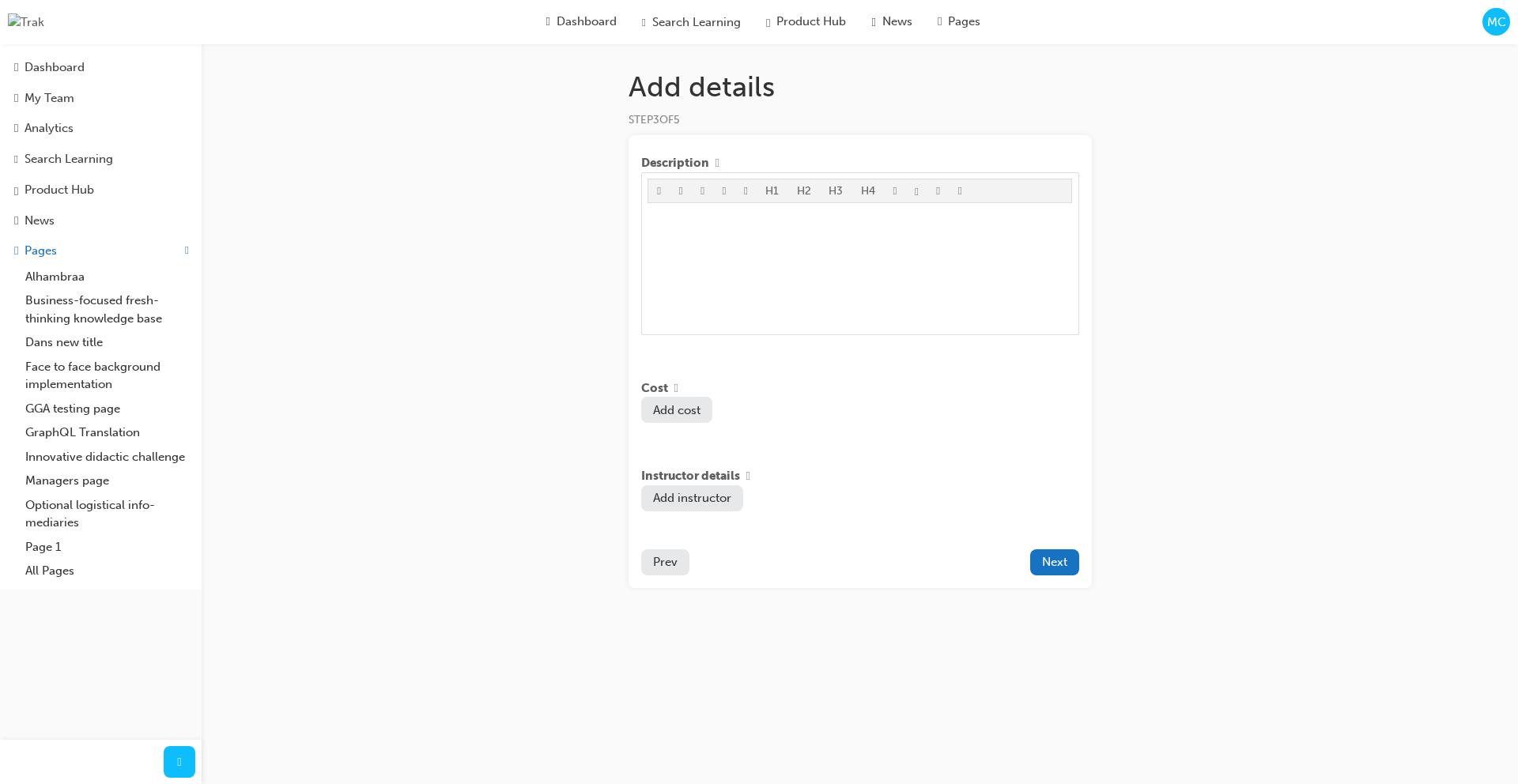
click at [661, 564] on span "Prev" at bounding box center [664, 561] width 24 height 14
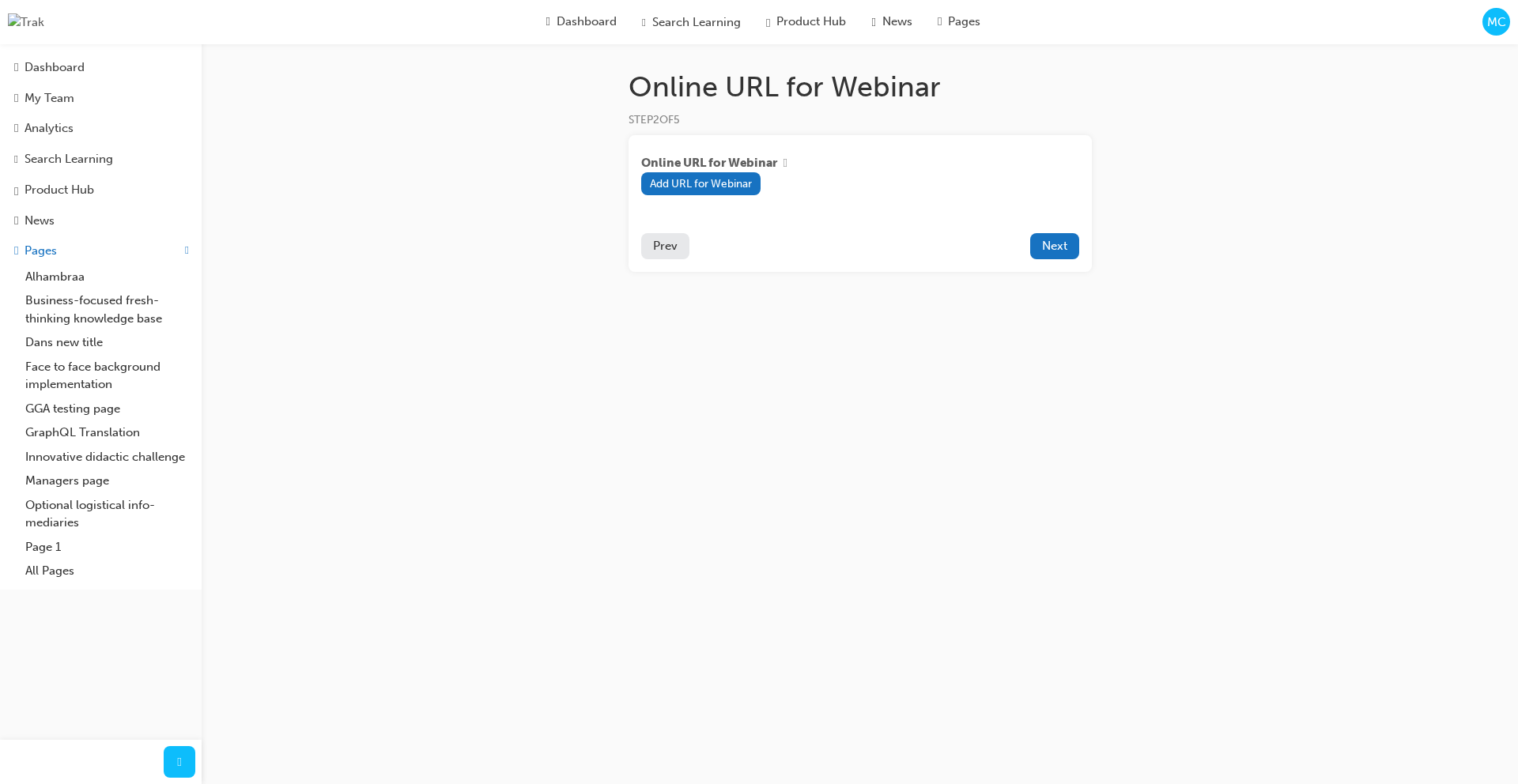
click at [665, 260] on div "Online URL for Webinar Add URL for Webinar Prev Next" at bounding box center [860, 204] width 463 height 136
click at [665, 256] on button "Prev" at bounding box center [665, 246] width 48 height 26
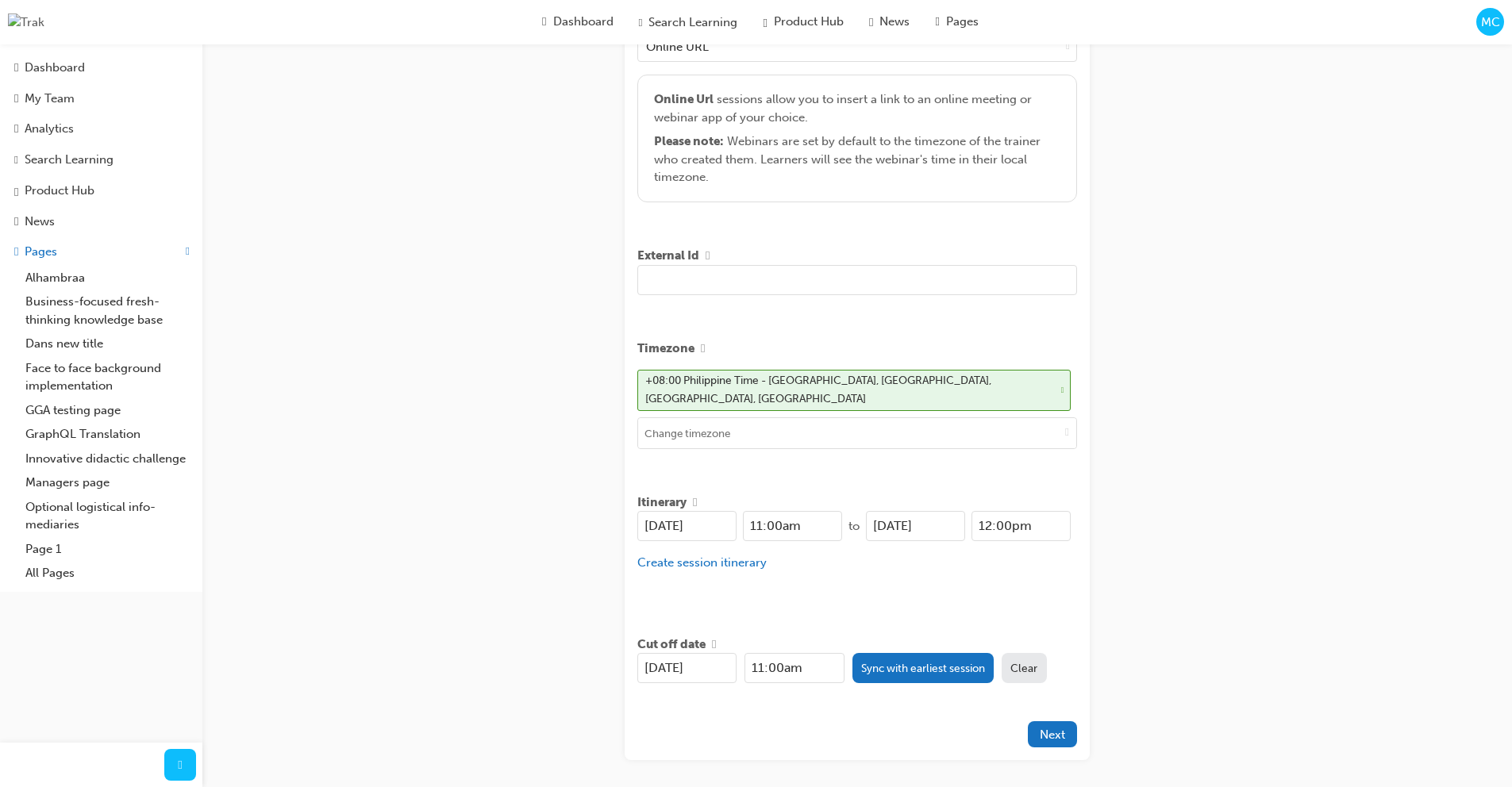
scroll to position [414, 0]
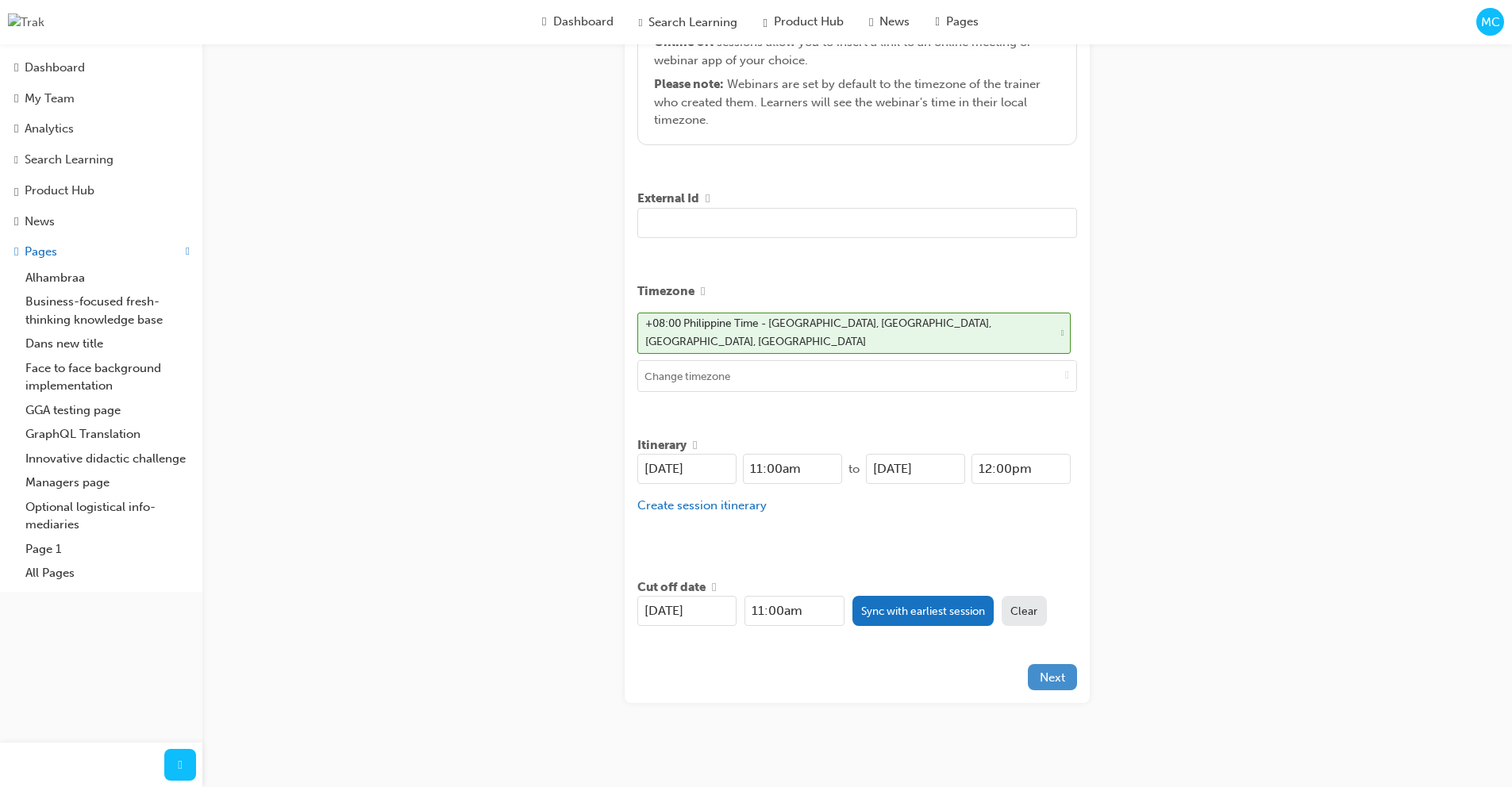
click at [825, 675] on span "Next" at bounding box center [1052, 677] width 25 height 14
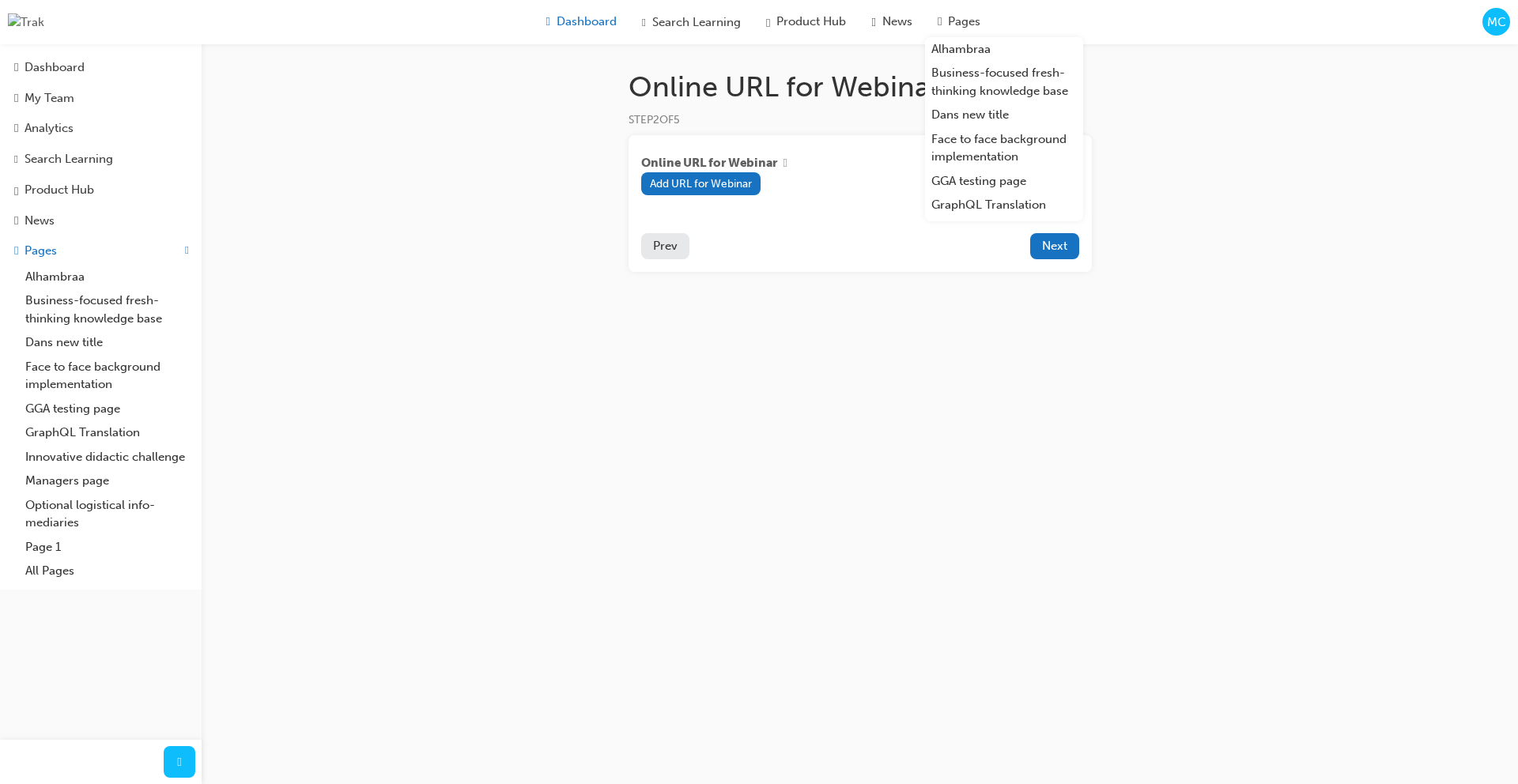
click at [557, 21] on span "Dashboard" at bounding box center [586, 21] width 61 height 18
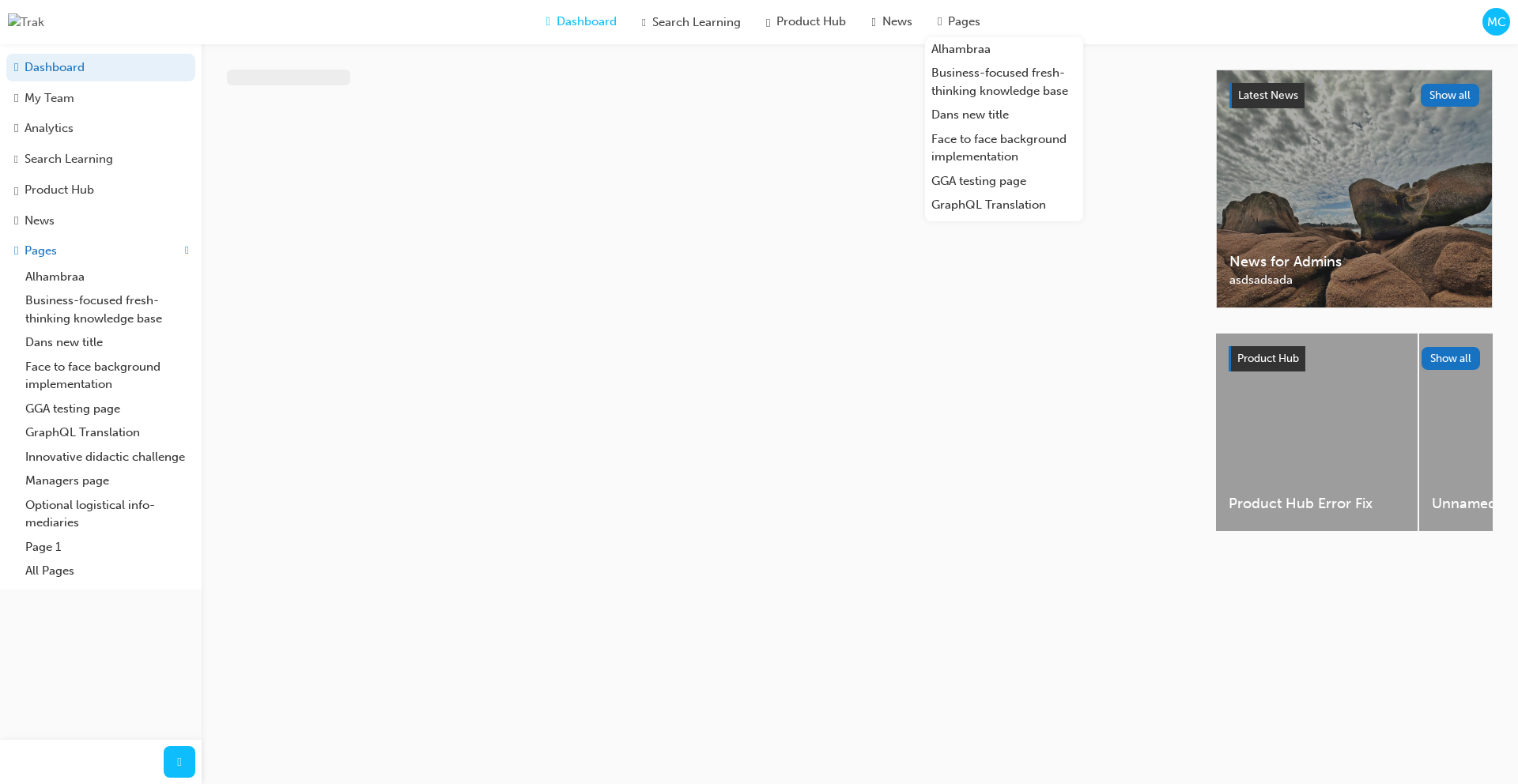
click at [822, 20] on span "MC" at bounding box center [1497, 22] width 19 height 18
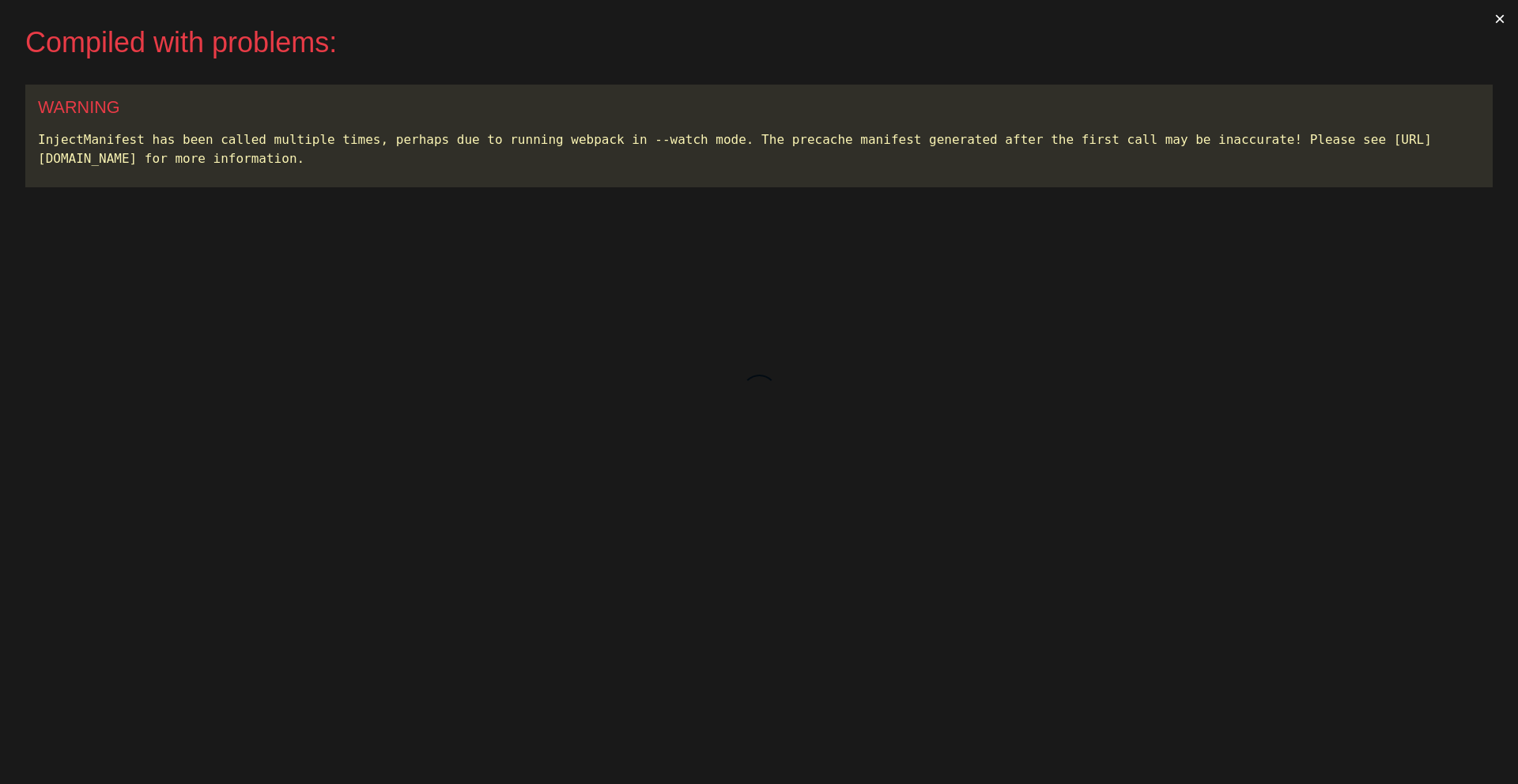
click at [1502, 18] on button "×" at bounding box center [1500, 18] width 37 height 37
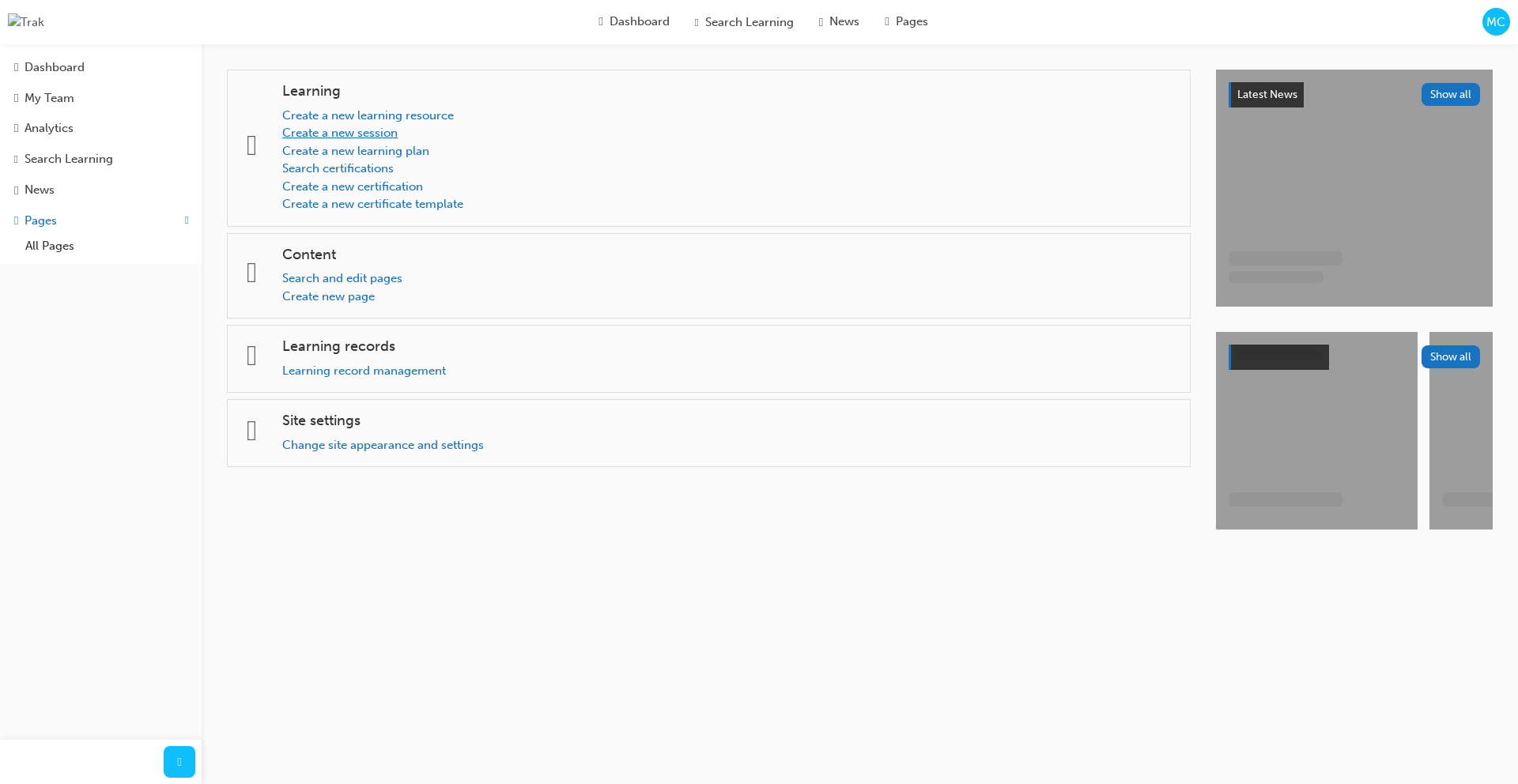
click at [383, 127] on link "Create a new session" at bounding box center [340, 133] width 115 height 14
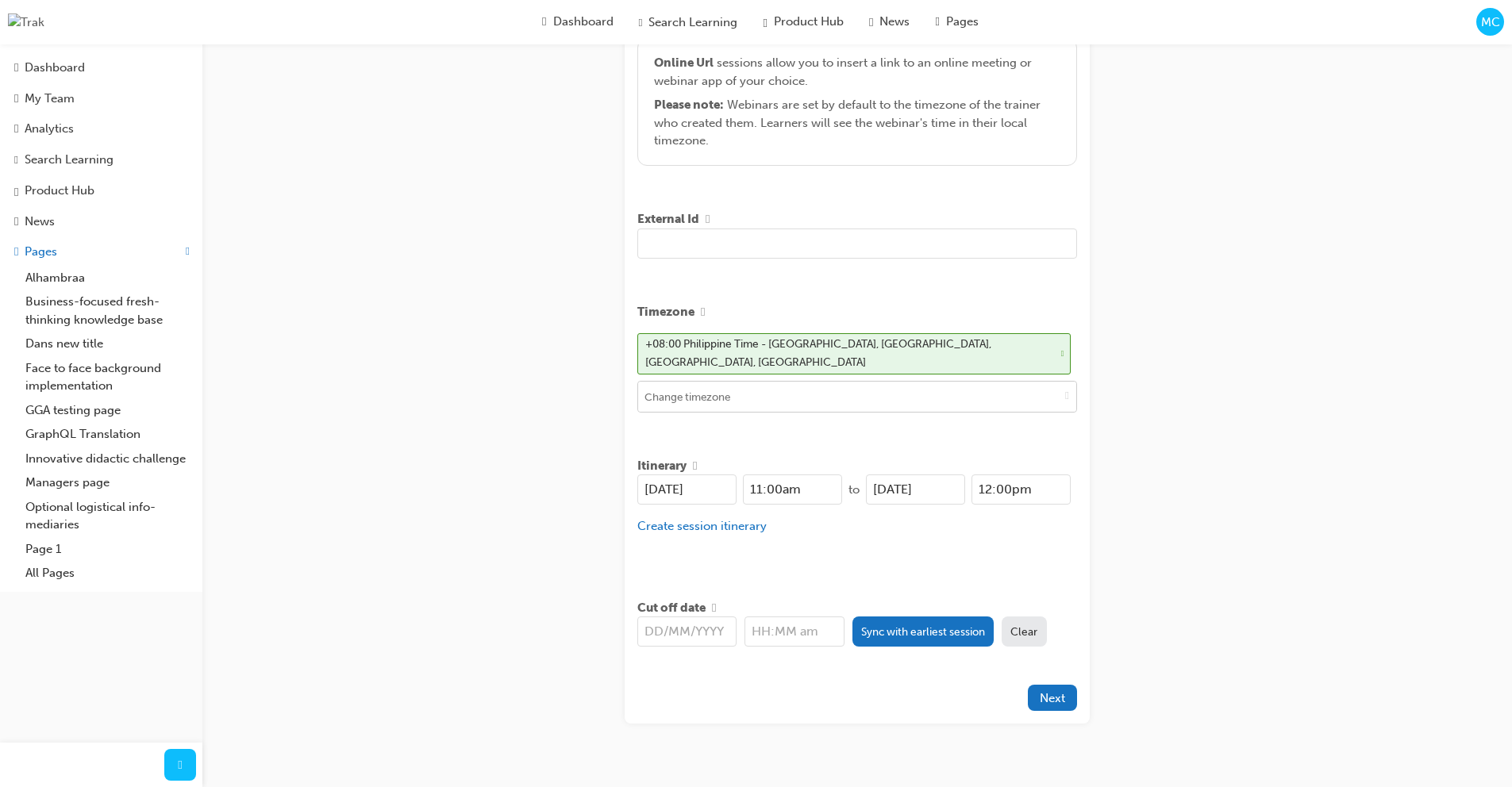
scroll to position [385, 0]
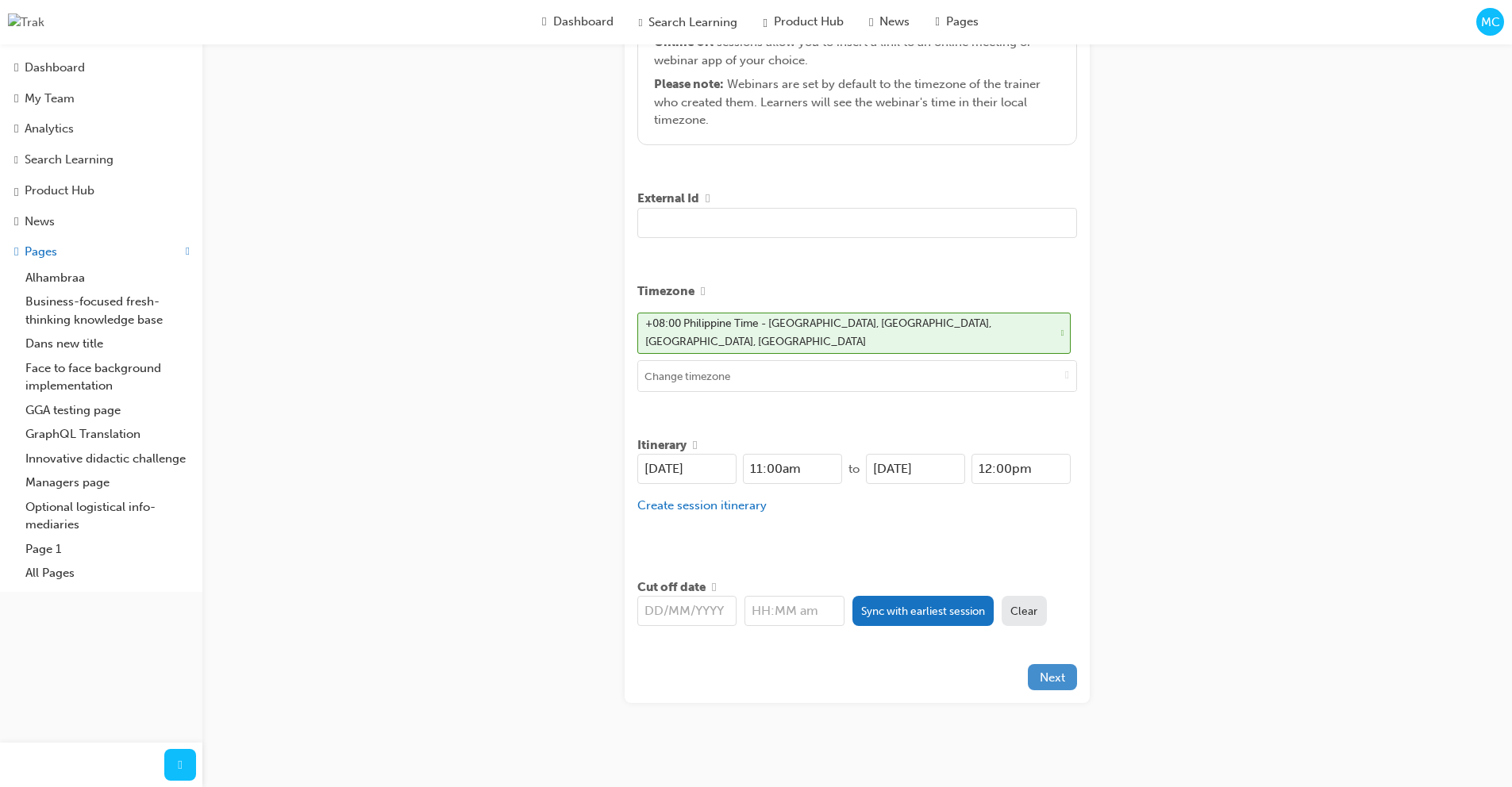
click at [1067, 677] on button "Next" at bounding box center [1052, 676] width 49 height 26
click at [1489, 23] on icon "close" at bounding box center [1485, 27] width 12 height 13
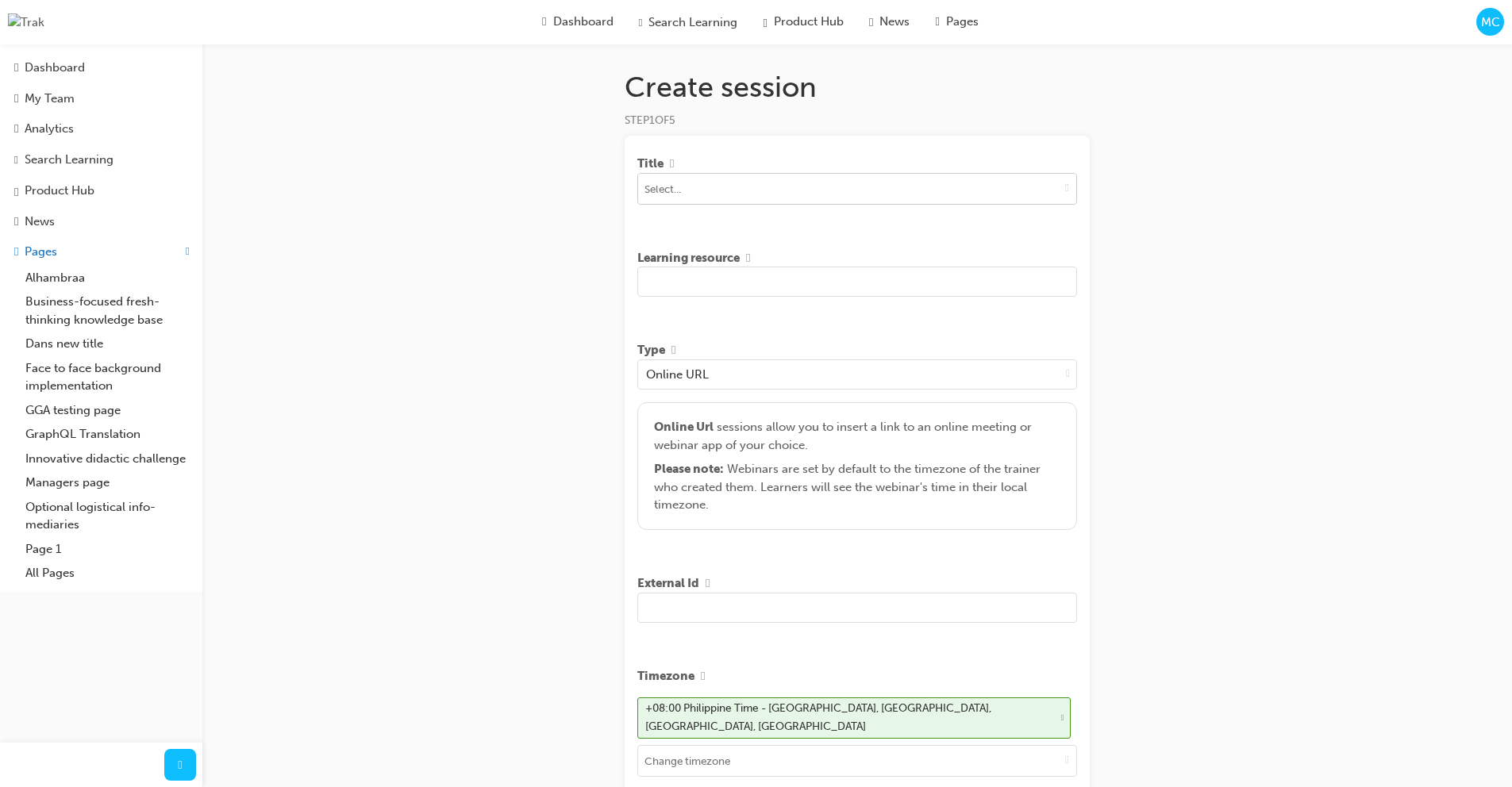
click at [764, 194] on input at bounding box center [857, 188] width 438 height 30
type input "Car"
click at [740, 231] on div "CM-101 LIVE" at bounding box center [857, 238] width 427 height 20
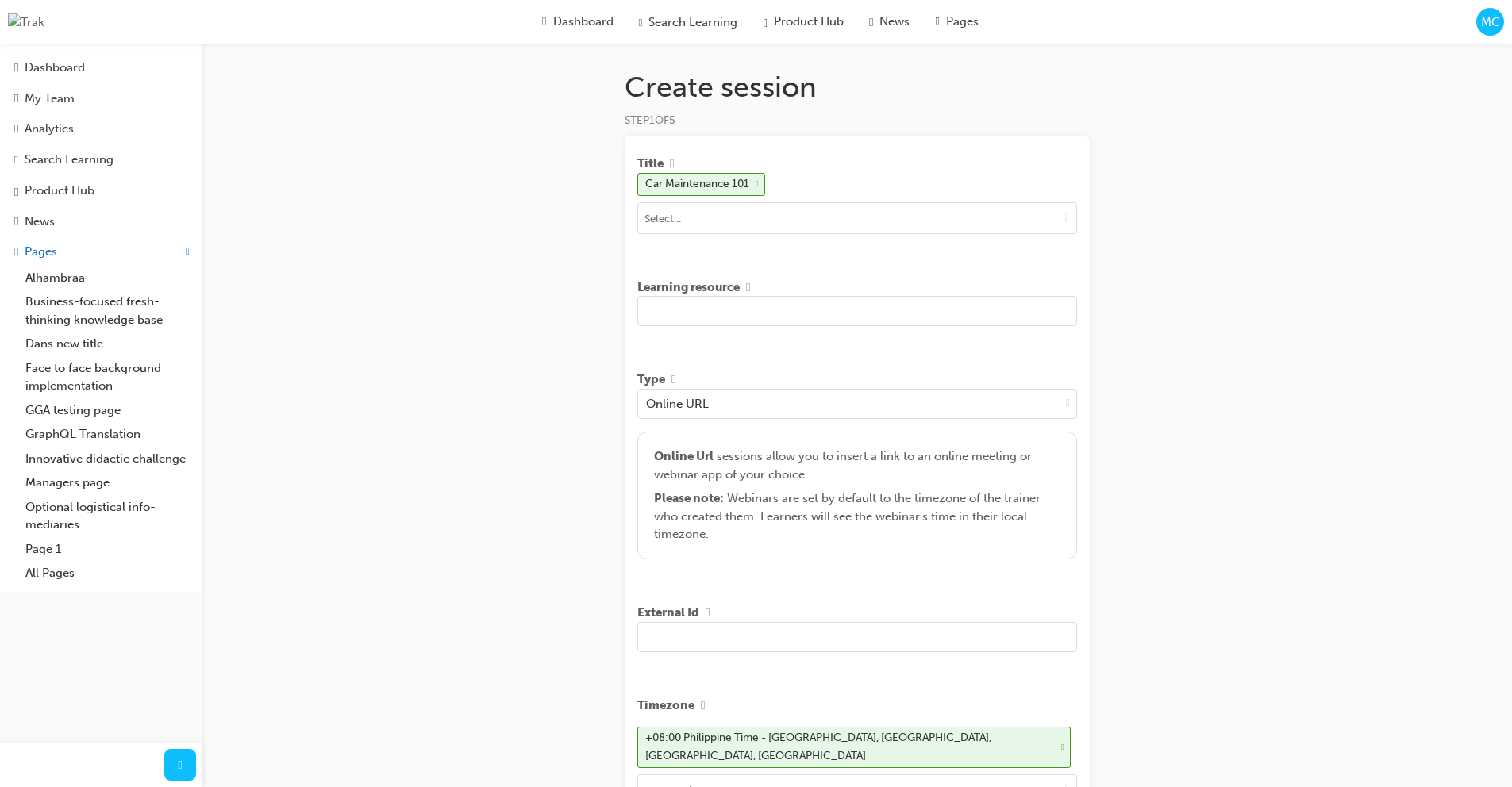
click at [772, 316] on input "text" at bounding box center [857, 311] width 440 height 30
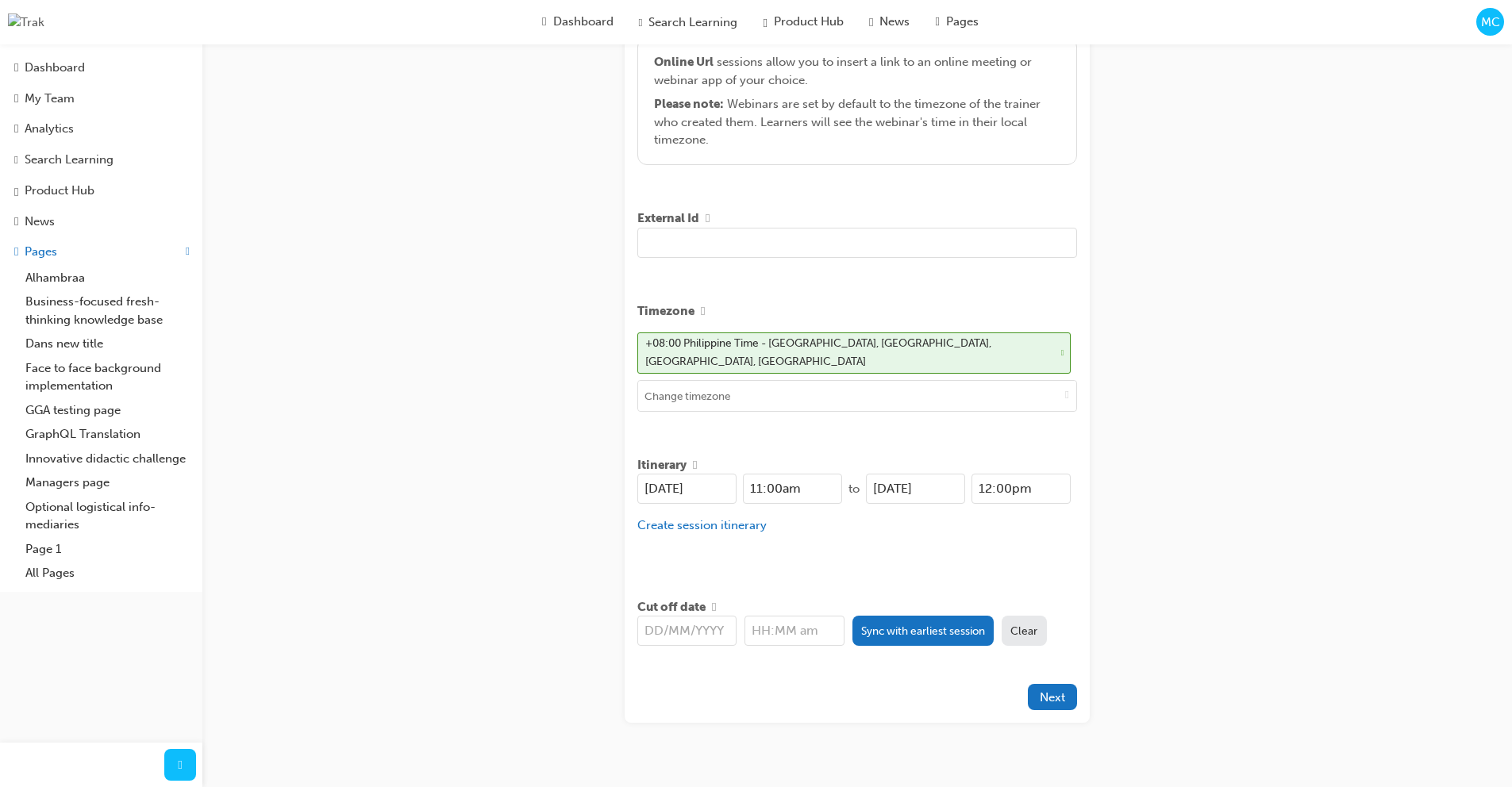
scroll to position [414, 0]
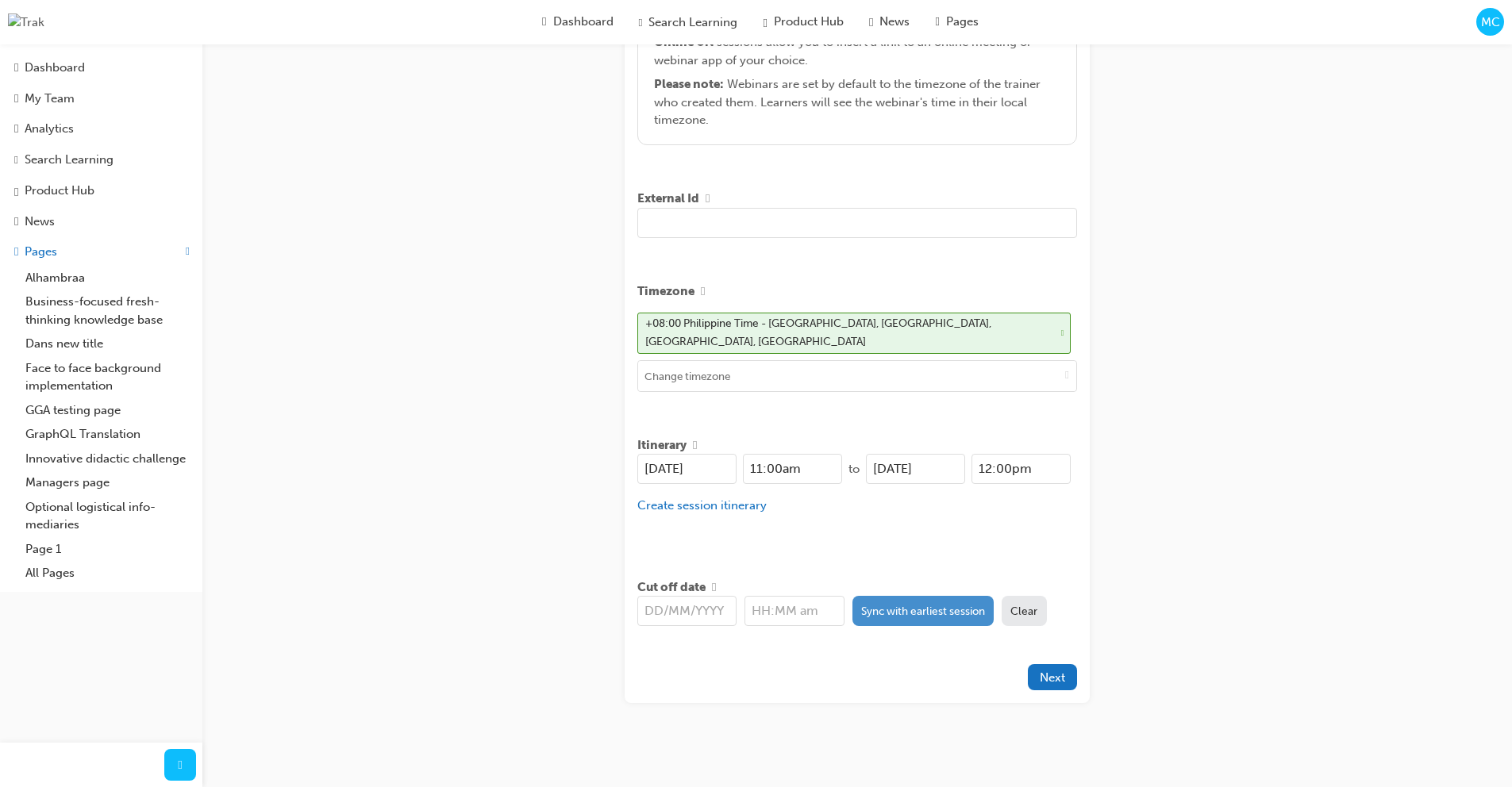
type input "Testing Session Create - Car Maintenance 101"
drag, startPoint x: 914, startPoint y: 606, endPoint x: 924, endPoint y: 610, distance: 10.8
click at [914, 605] on button "Sync with earliest session" at bounding box center [922, 611] width 142 height 30
type input "26/08/2025"
type input "11:00am"
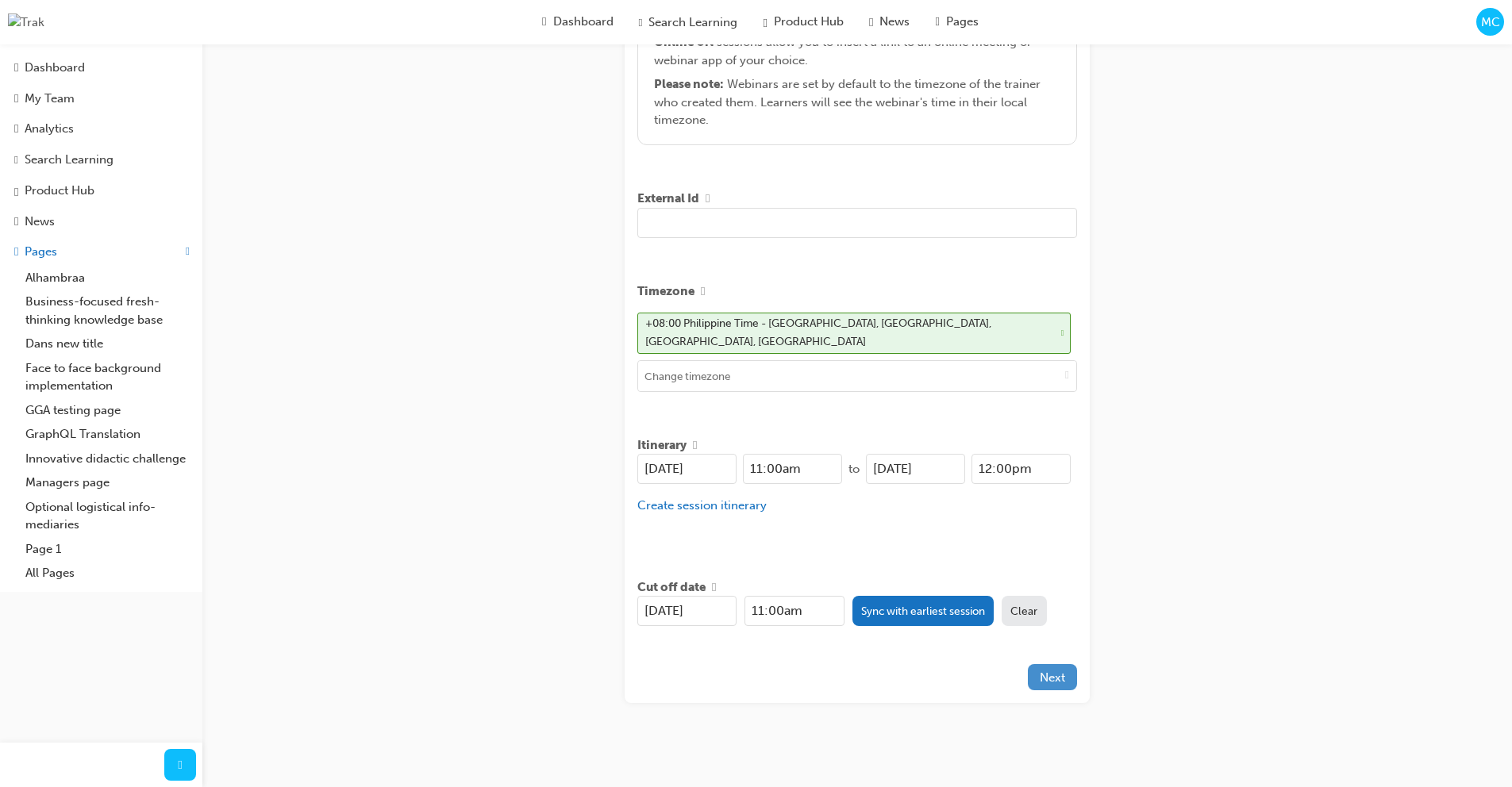
click at [1061, 670] on span "Next" at bounding box center [1052, 677] width 25 height 14
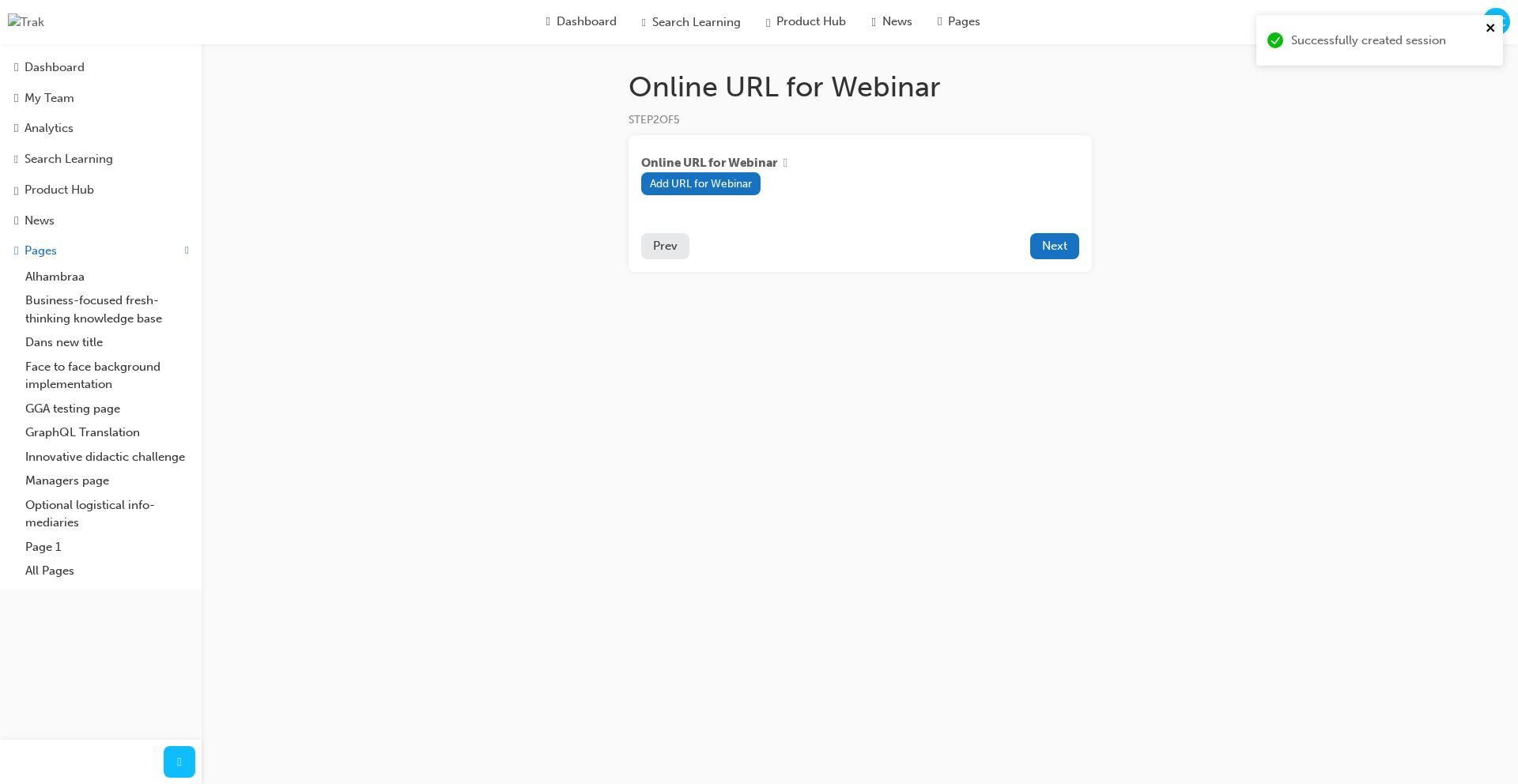
click at [1489, 29] on icon "close" at bounding box center [1490, 28] width 8 height 8
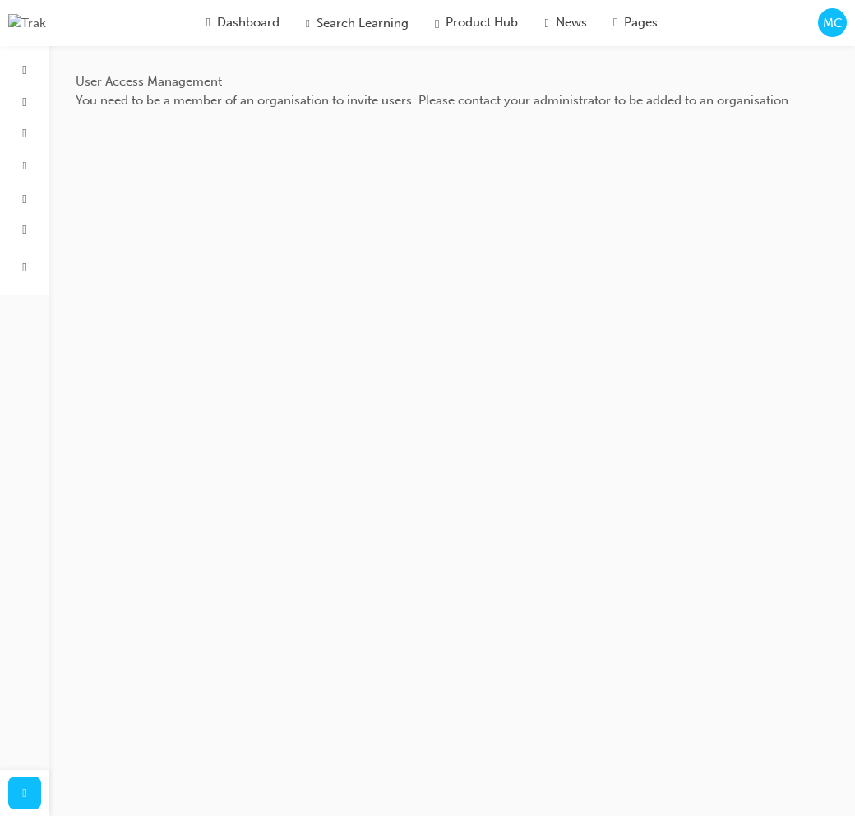
click at [836, 21] on span "MC" at bounding box center [833, 23] width 20 height 19
click at [818, 23] on div "MC" at bounding box center [832, 22] width 29 height 29
